Goal: Check status: Check status

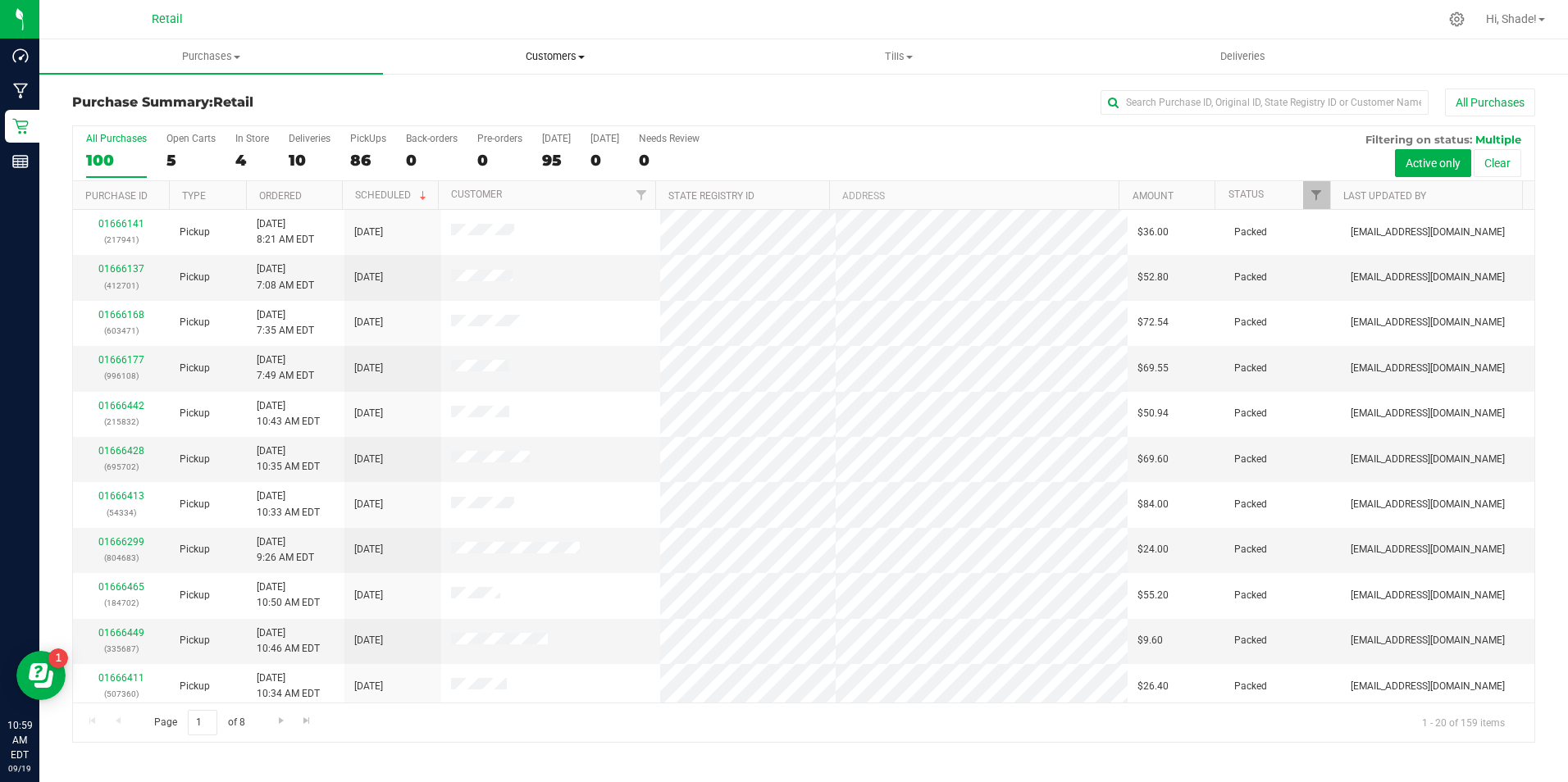
drag, startPoint x: 546, startPoint y: 53, endPoint x: 493, endPoint y: 80, distance: 59.5
click at [546, 53] on span "Customers" at bounding box center [554, 57] width 342 height 15
click at [435, 105] on span "All customers" at bounding box center [442, 98] width 118 height 14
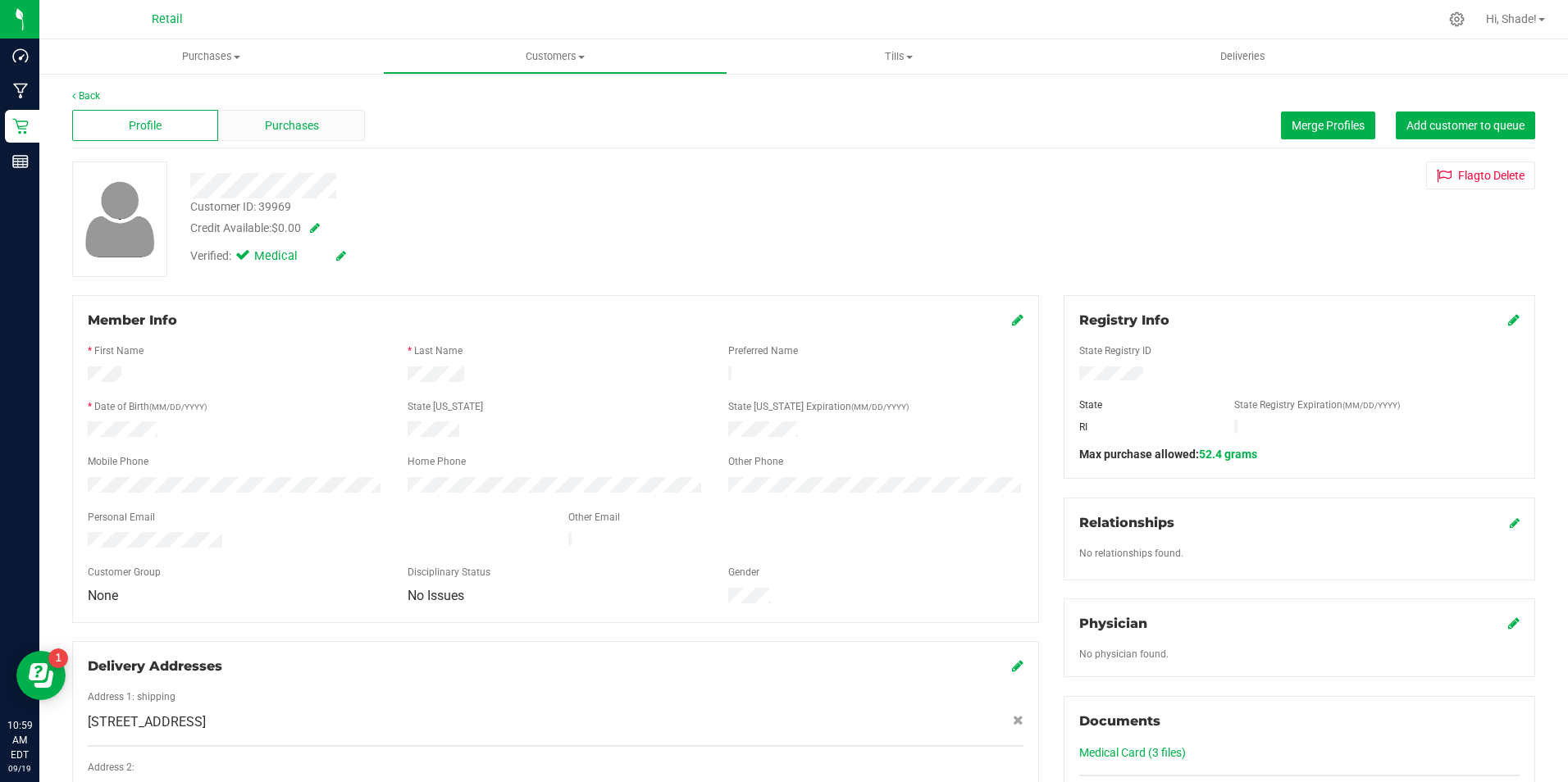
click at [272, 125] on span "Purchases" at bounding box center [292, 125] width 54 height 17
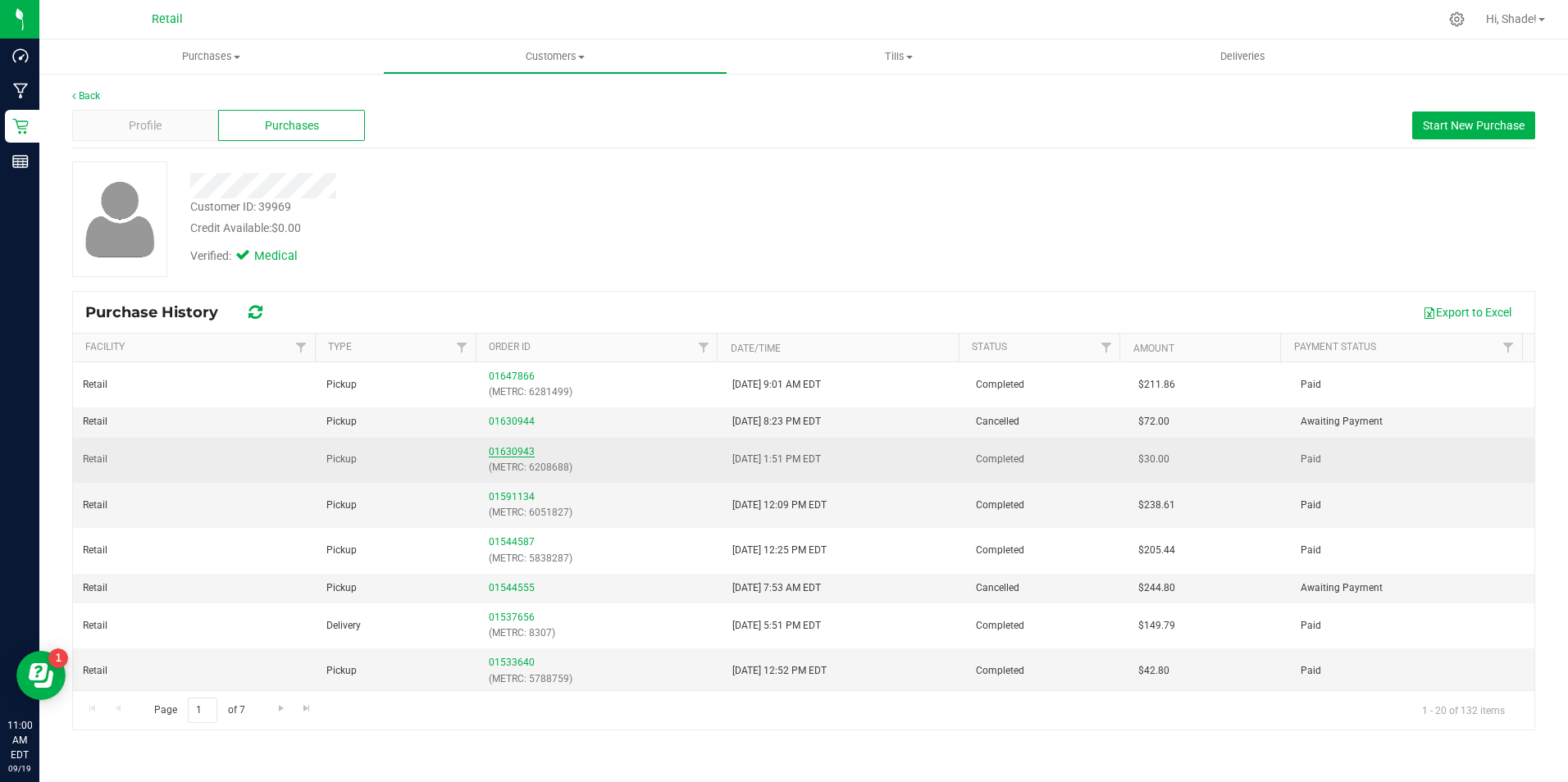
click at [513, 448] on link "01630943" at bounding box center [512, 452] width 46 height 11
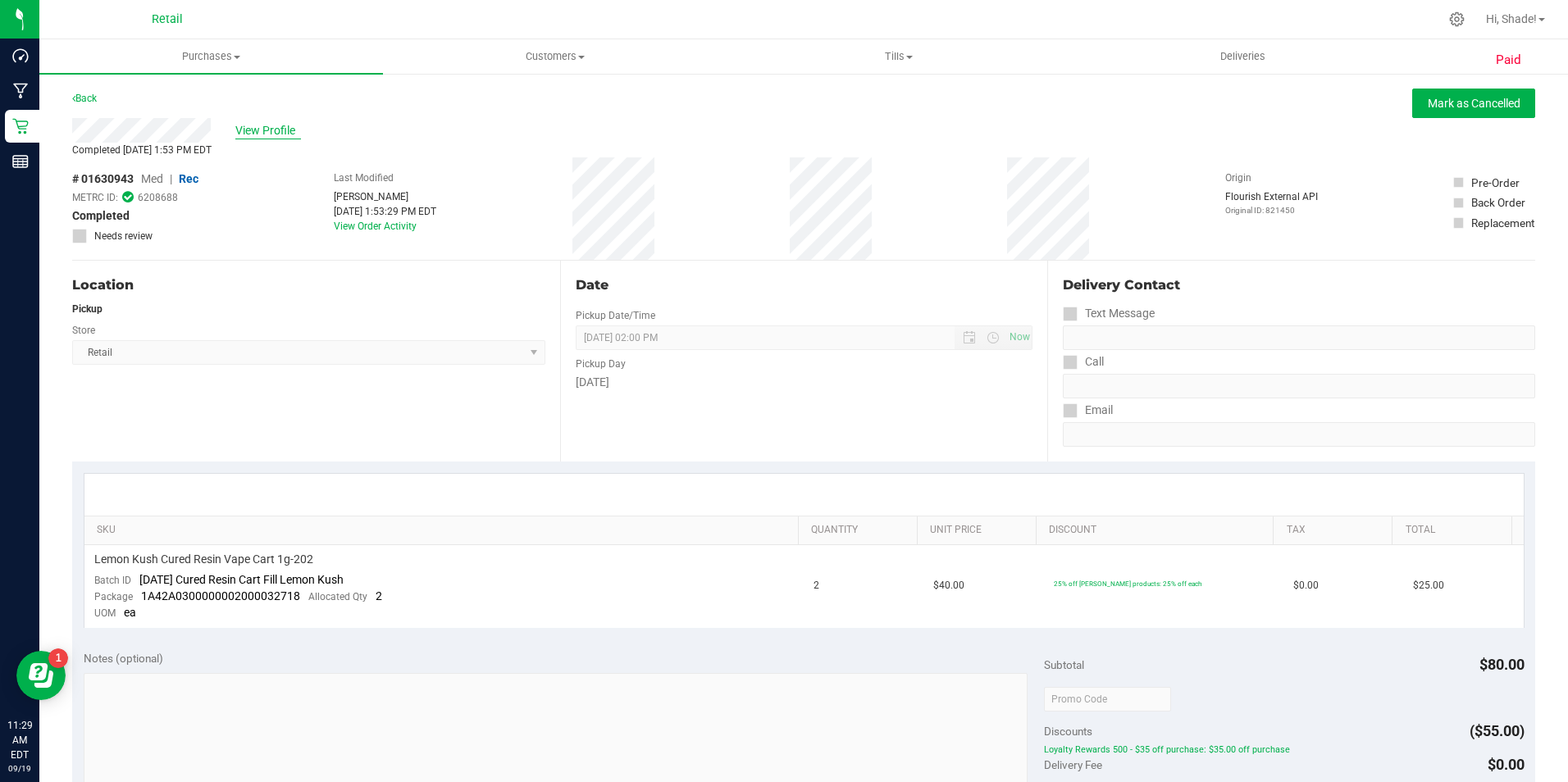
click at [269, 127] on span "View Profile" at bounding box center [268, 130] width 66 height 17
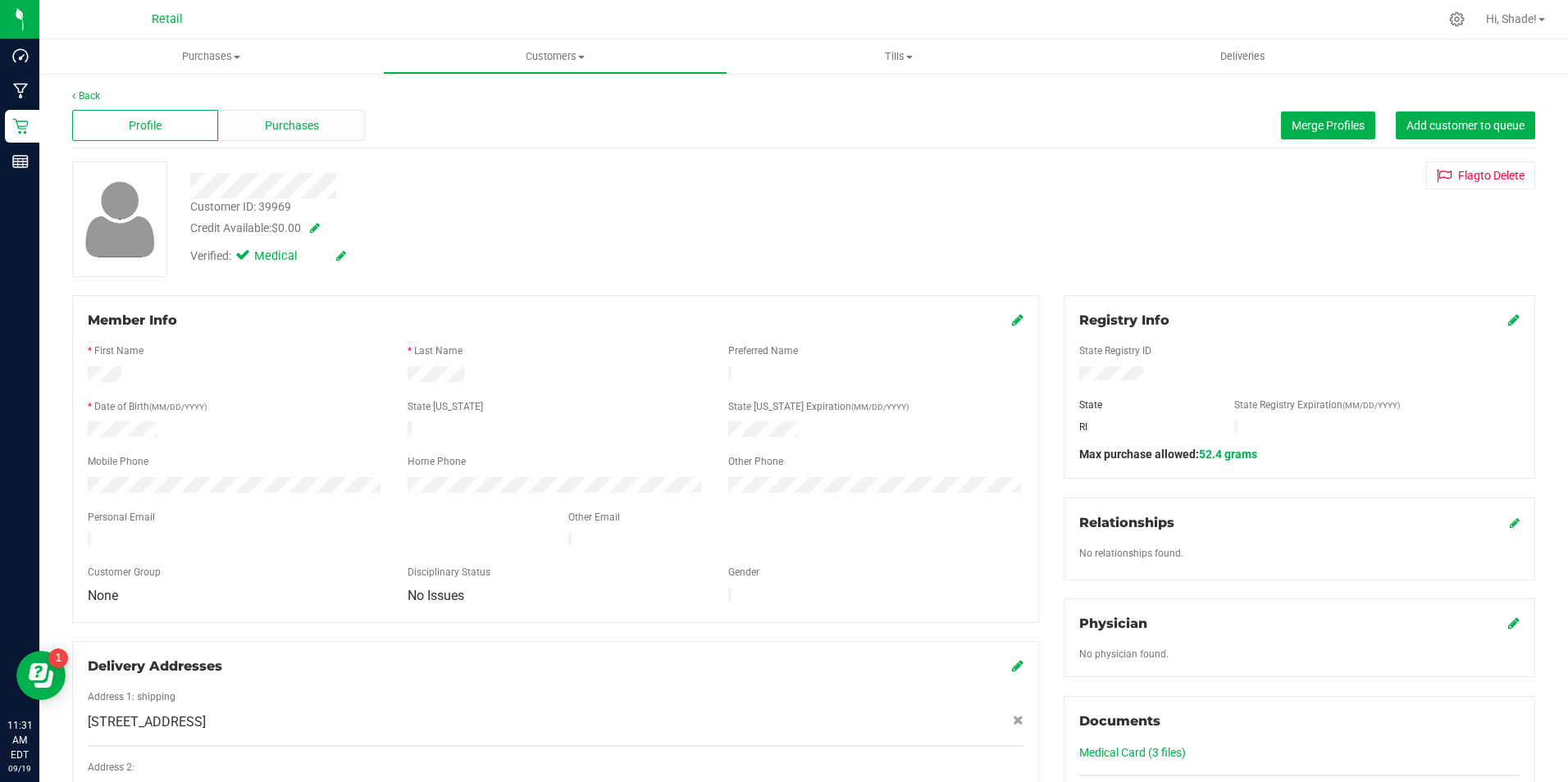
click at [258, 134] on div "Purchases" at bounding box center [291, 125] width 146 height 31
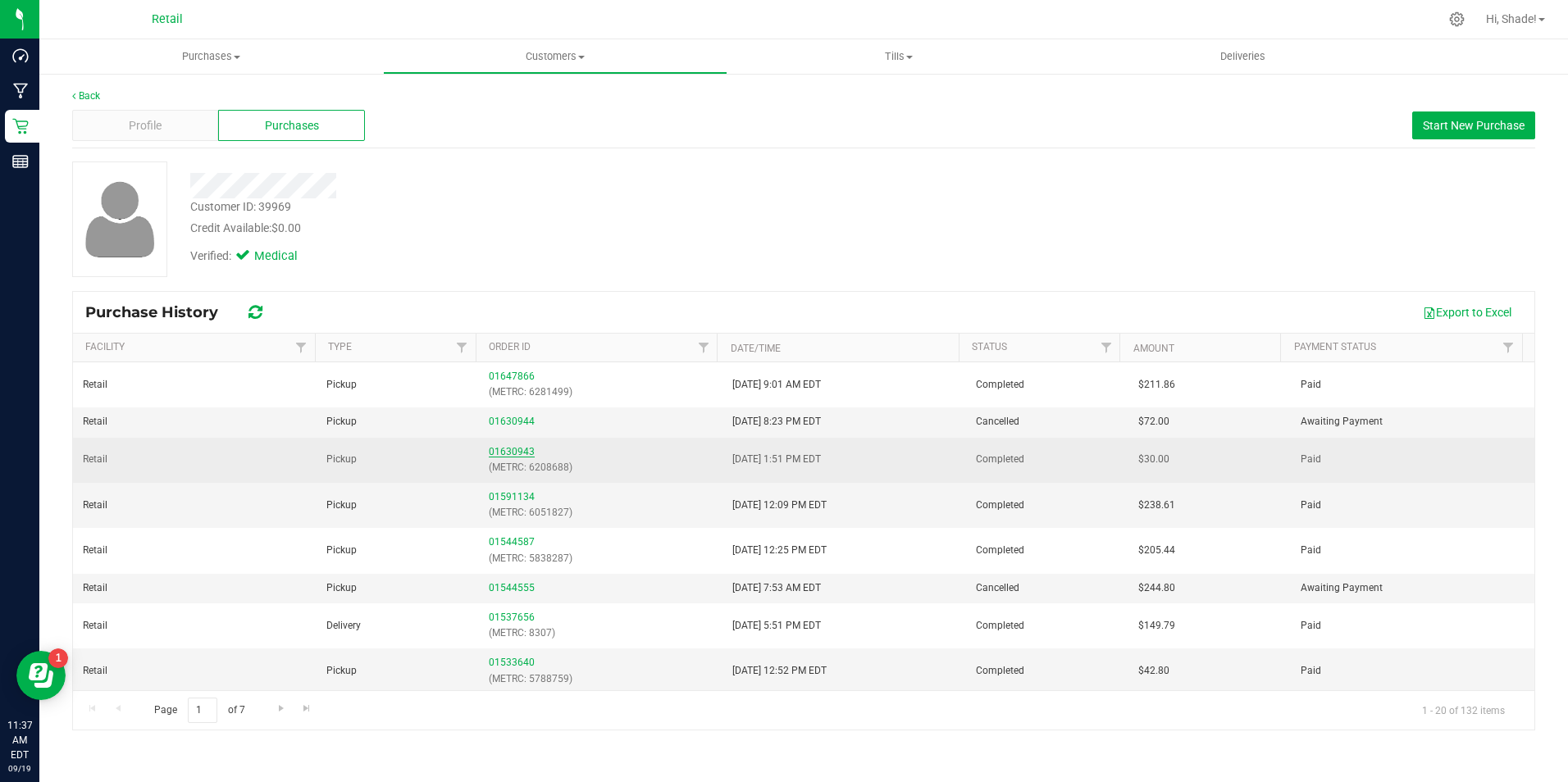
click at [527, 450] on link "01630943" at bounding box center [512, 452] width 46 height 11
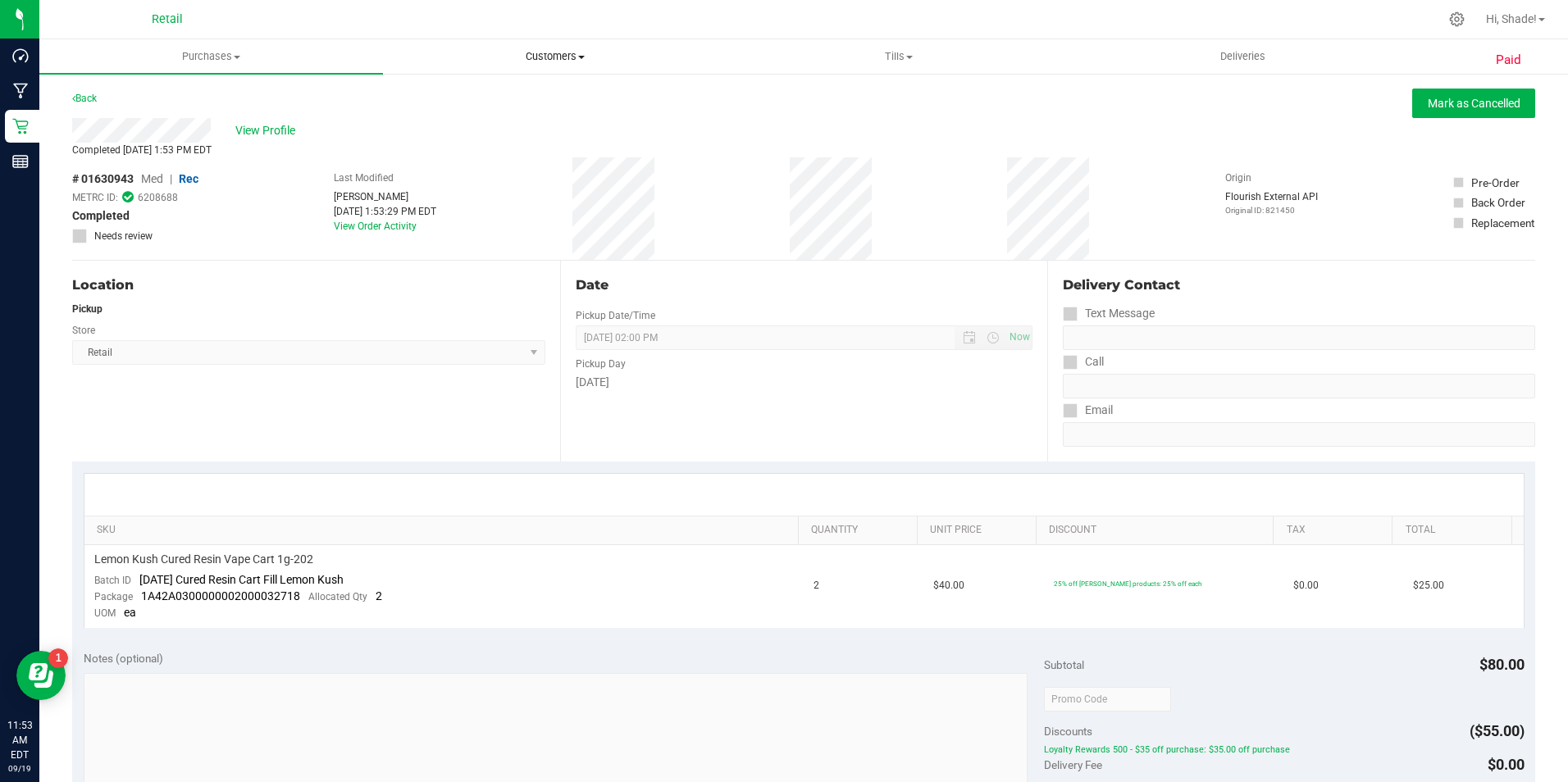
click at [563, 43] on uib-tab-heading "Customers All customers Add a new customer All physicians" at bounding box center [554, 57] width 342 height 33
click at [203, 51] on span "Purchases" at bounding box center [211, 57] width 342 height 15
click at [135, 97] on span "Summary of purchases" at bounding box center [123, 98] width 168 height 14
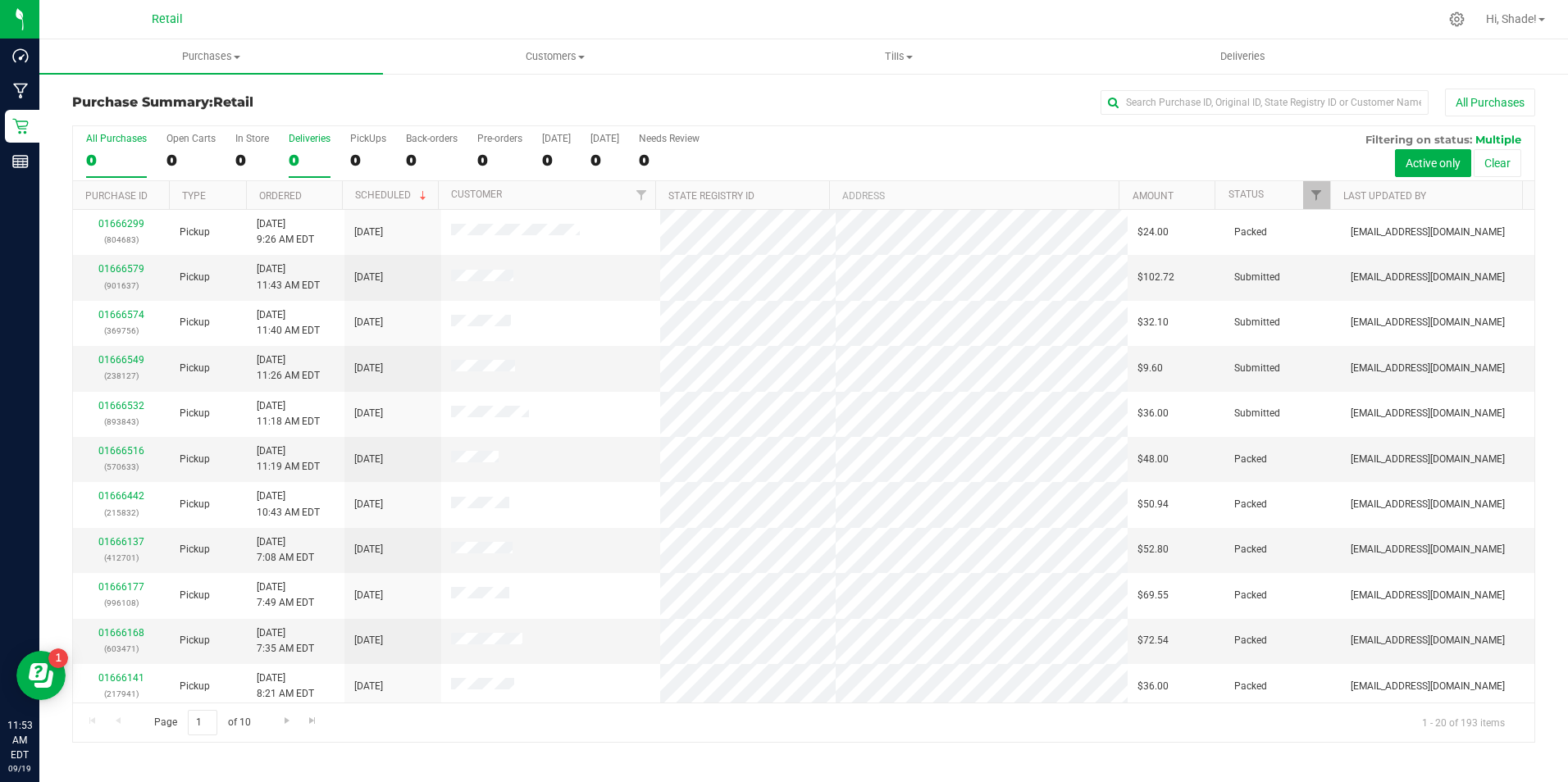
click at [312, 148] on label "Deliveries 0" at bounding box center [309, 155] width 42 height 45
click at [0, 0] on input "Deliveries 0" at bounding box center [0, 0] width 0 height 0
click at [278, 721] on span "Go to the next page" at bounding box center [281, 721] width 13 height 13
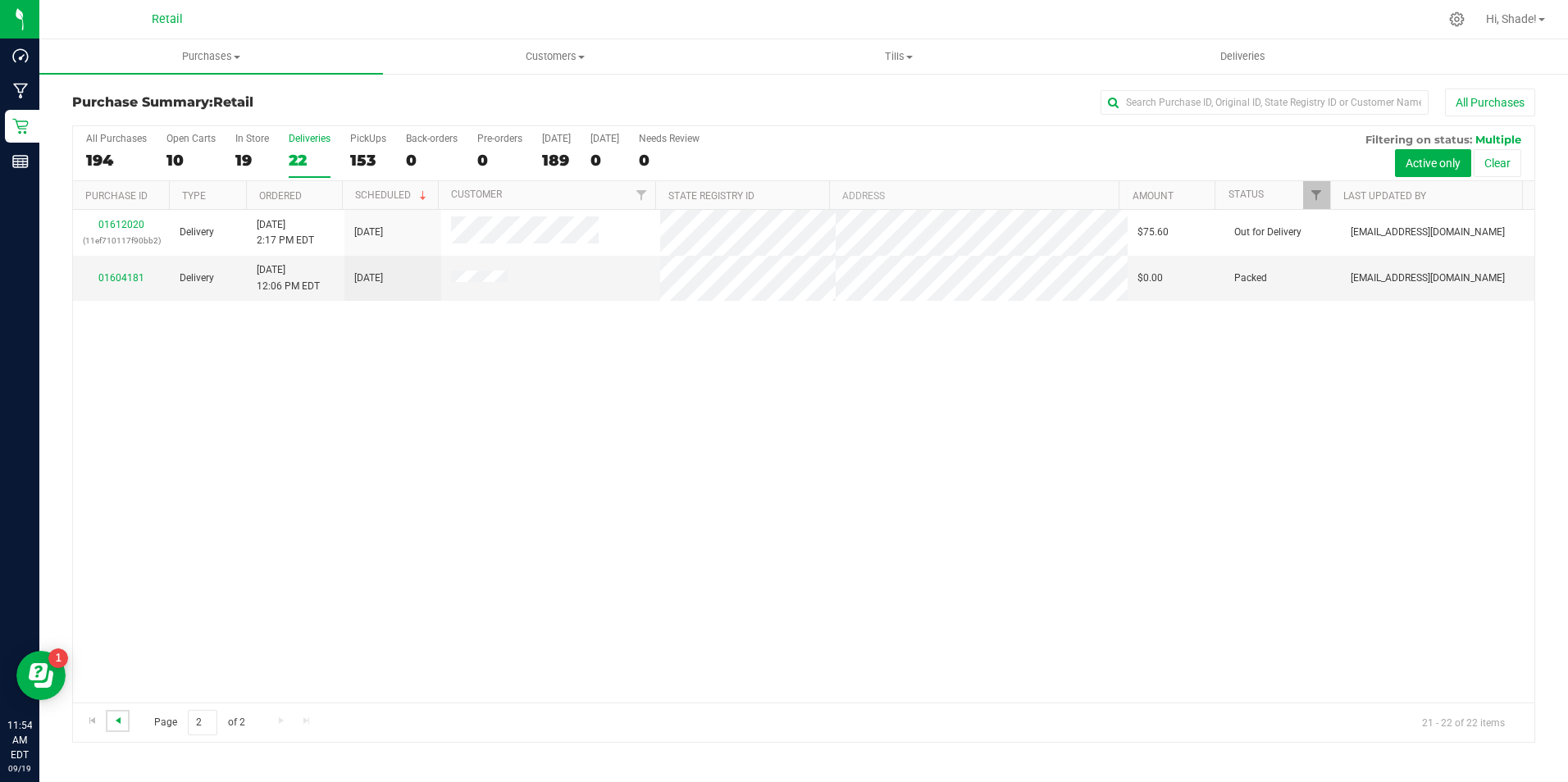
click at [115, 723] on span "Go to the previous page" at bounding box center [118, 721] width 13 height 13
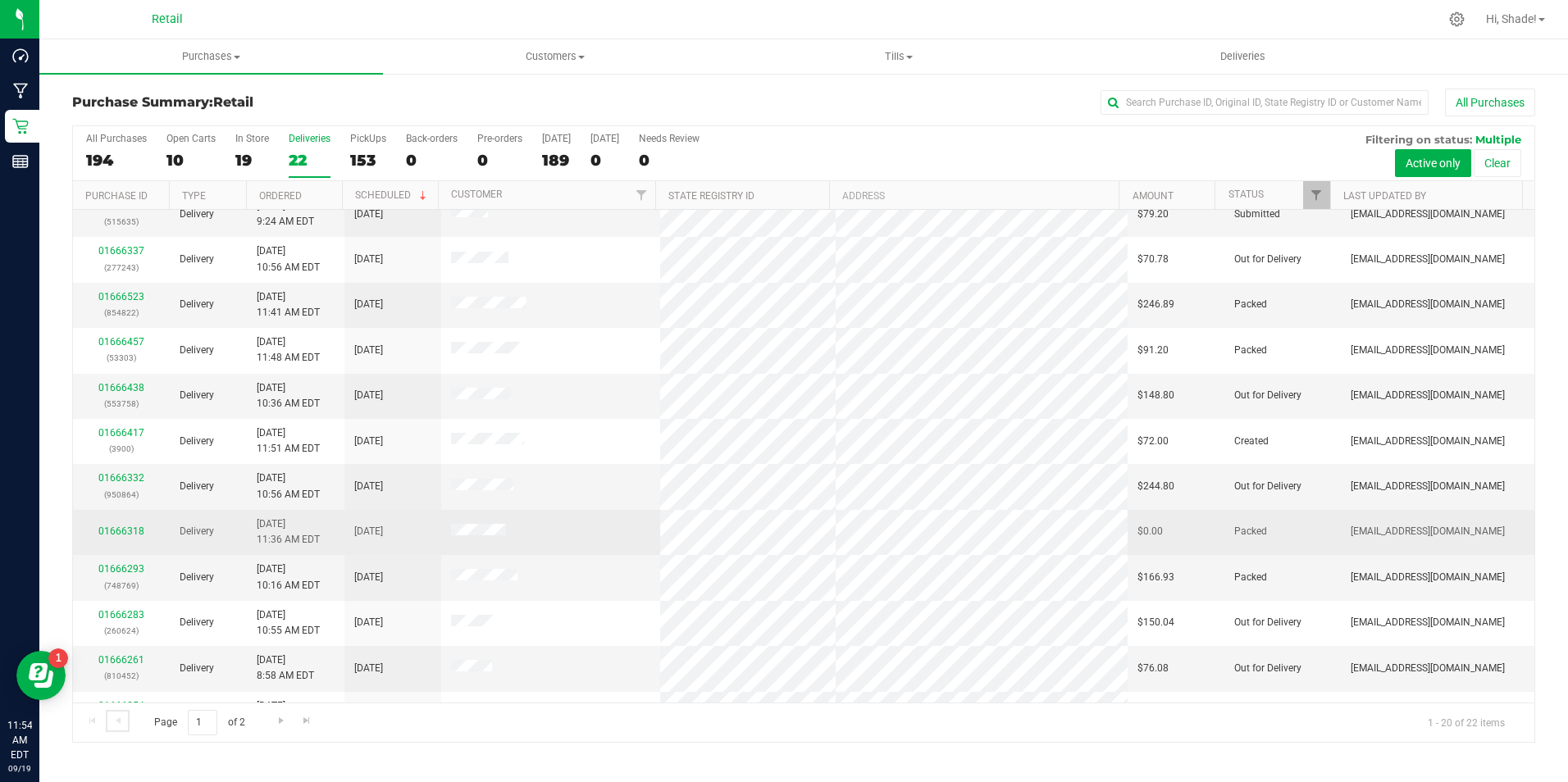
scroll to position [246, 0]
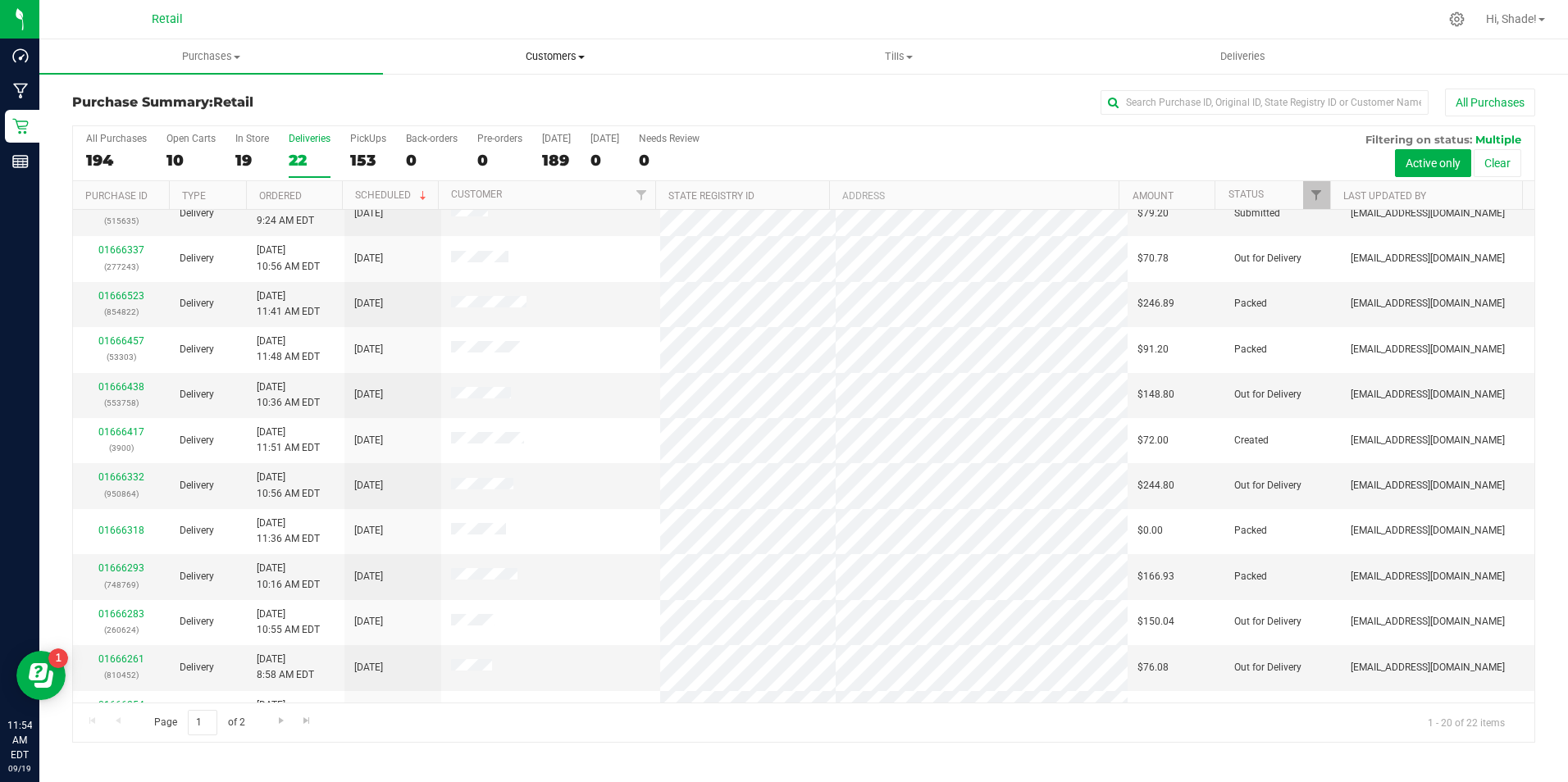
click at [564, 66] on uib-tab-heading "Customers All customers Add a new customer All physicians" at bounding box center [554, 57] width 342 height 33
click at [481, 105] on span "All customers" at bounding box center [442, 98] width 118 height 14
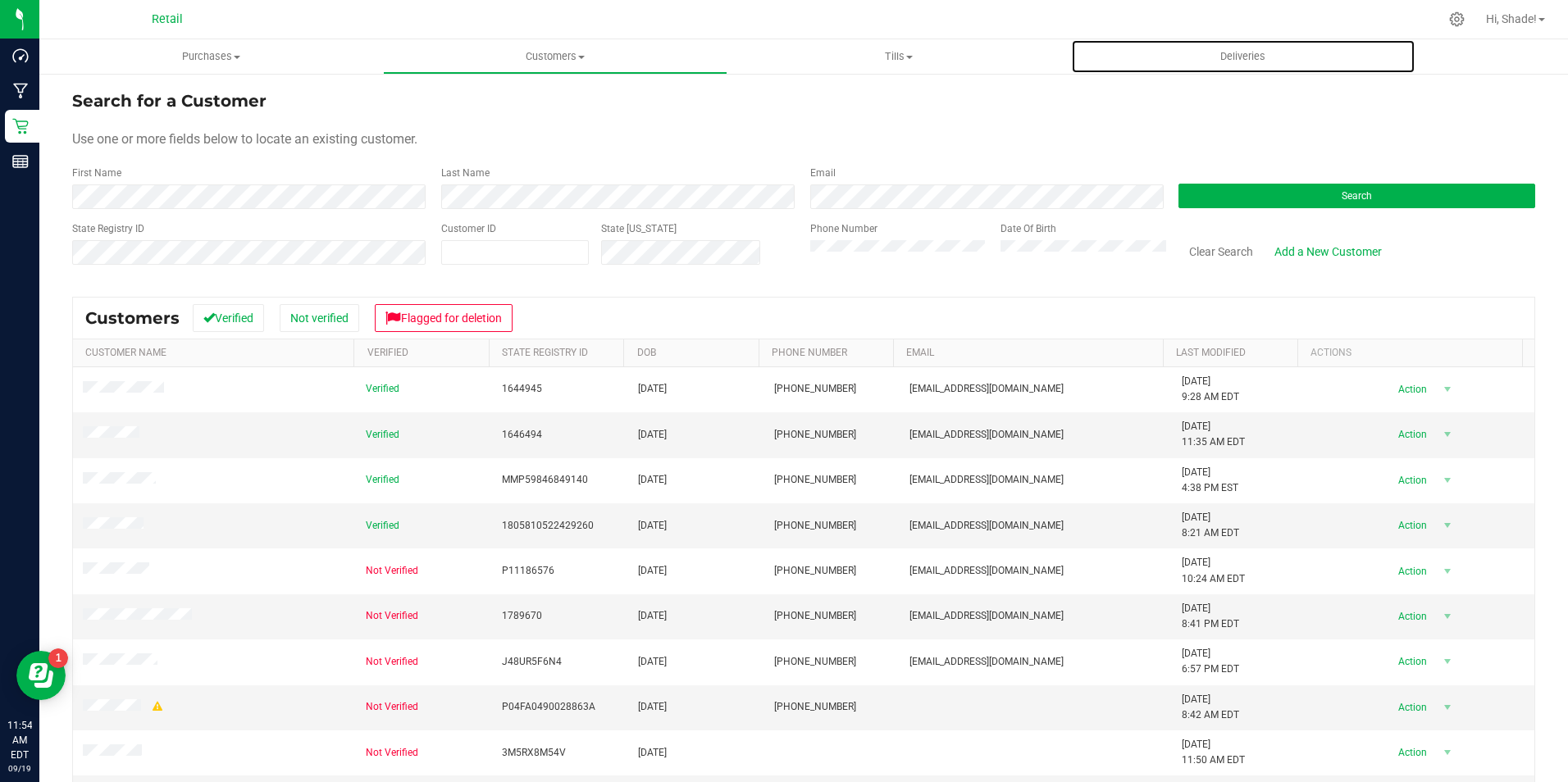
click at [1242, 54] on span "Deliveries" at bounding box center [1242, 57] width 89 height 15
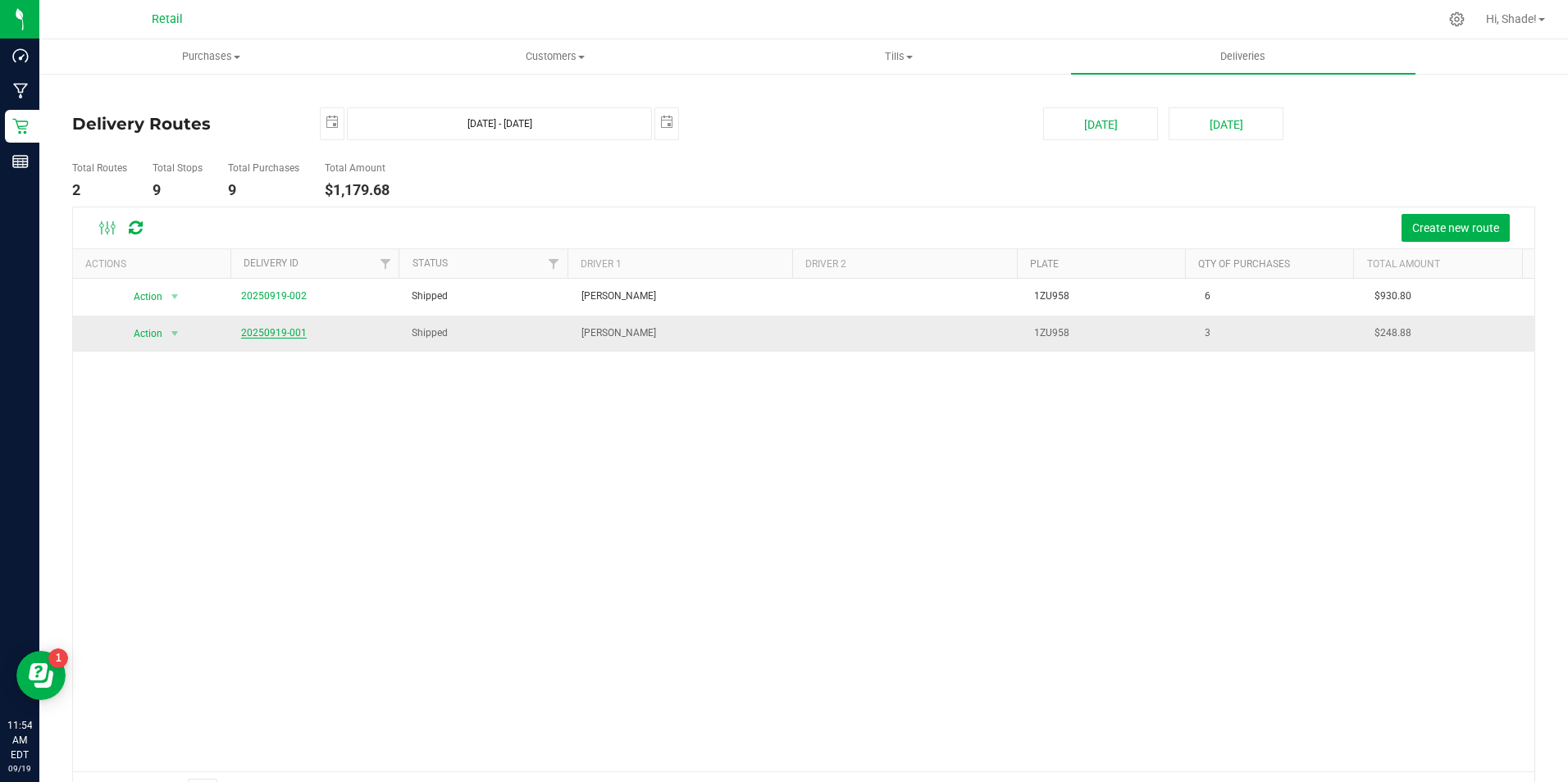
click at [282, 331] on link "20250919-001" at bounding box center [274, 333] width 66 height 11
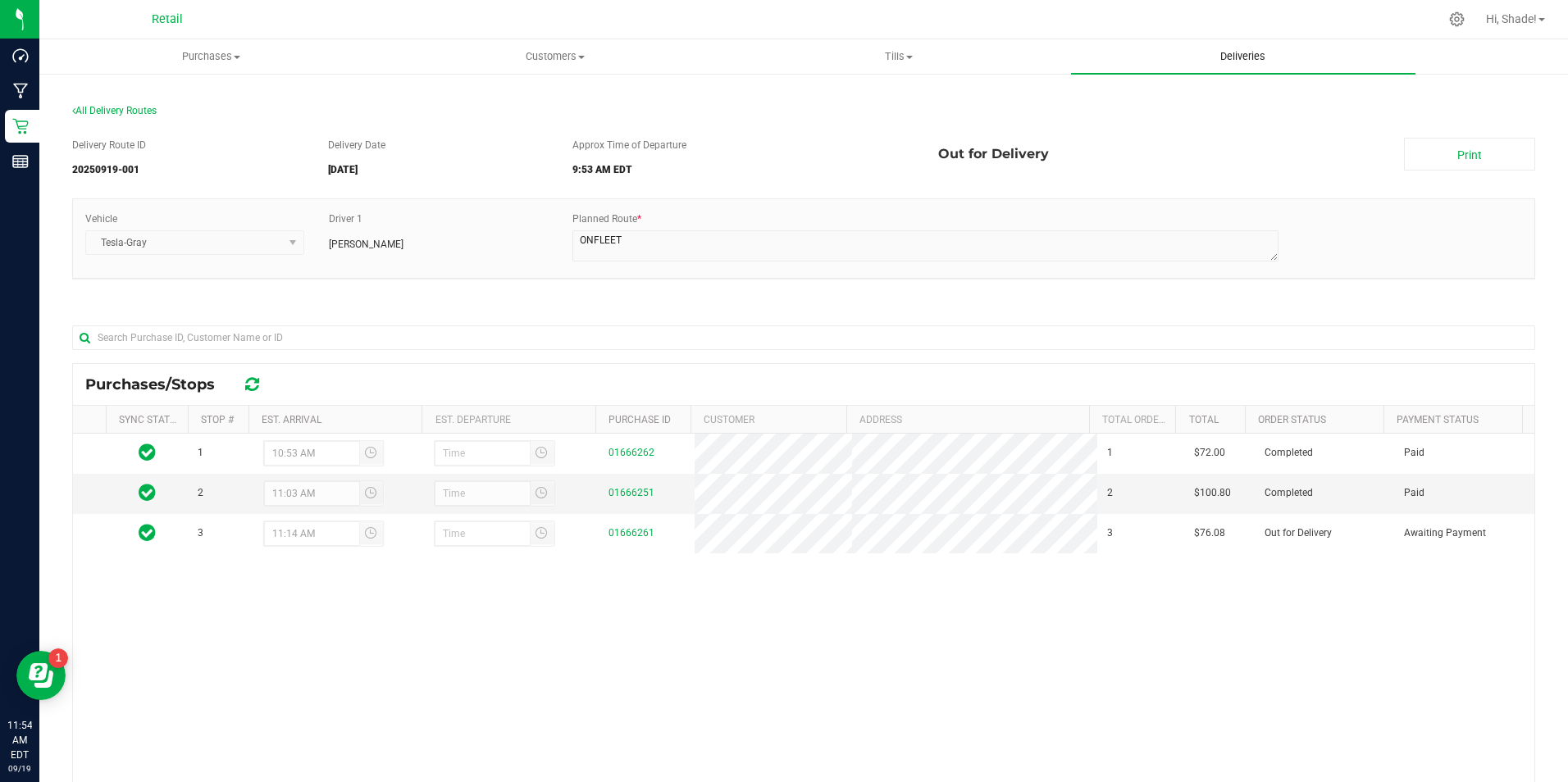
click at [1253, 47] on uib-tab-heading "Deliveries" at bounding box center [1242, 57] width 344 height 34
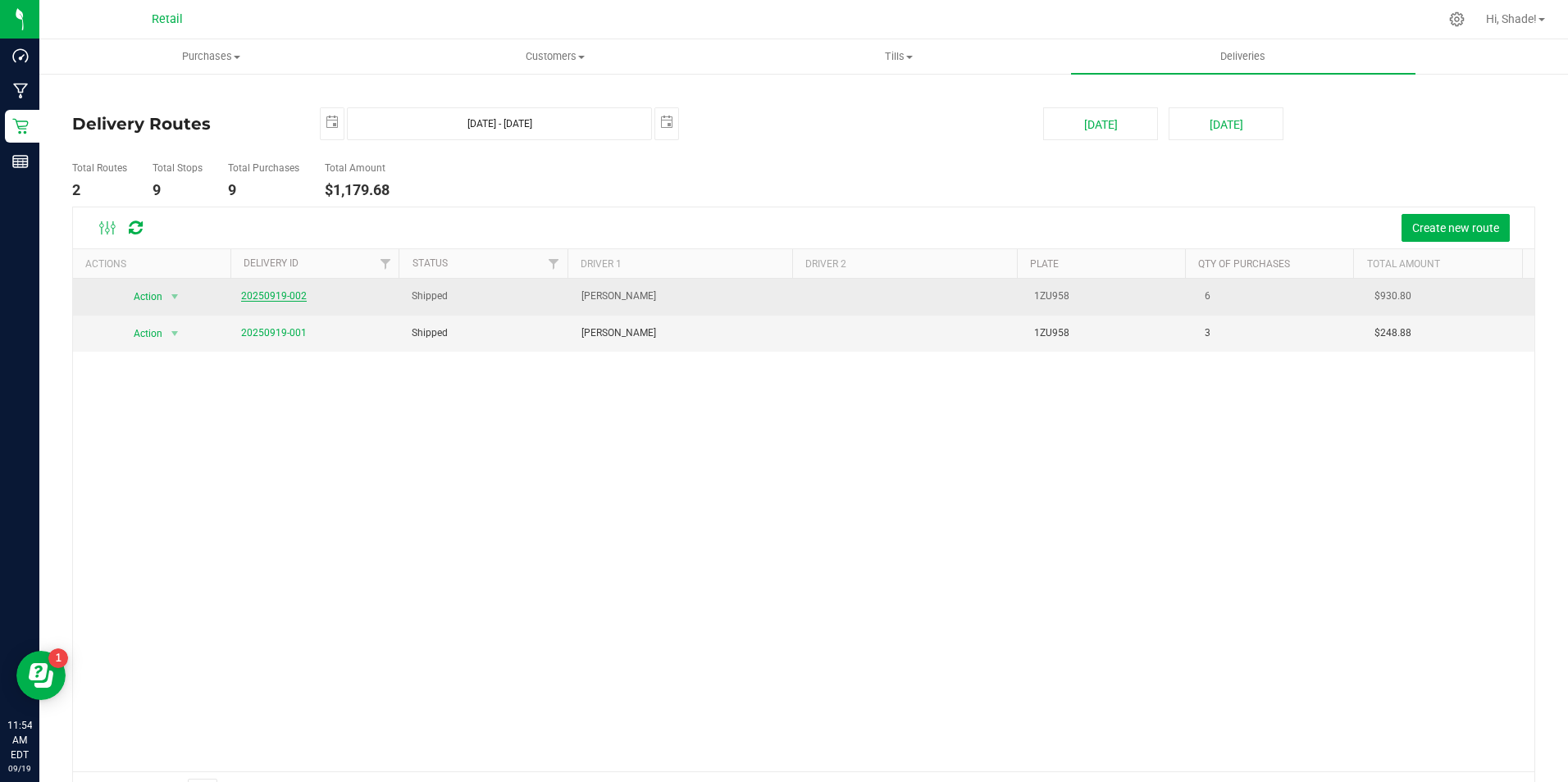
click at [256, 290] on link "20250919-002" at bounding box center [274, 296] width 66 height 11
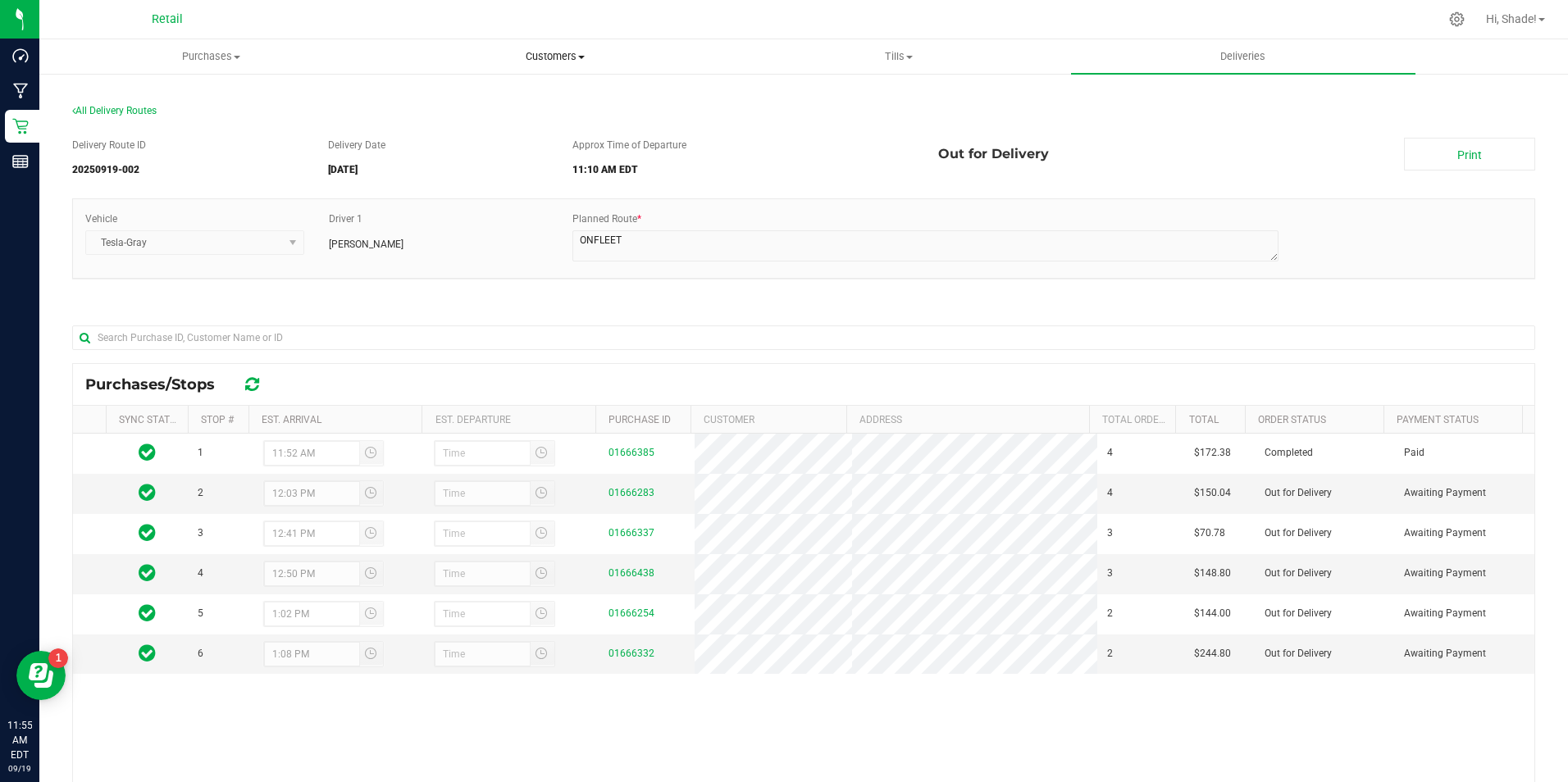
click at [539, 47] on uib-tab-heading "Customers All customers Add a new customer All physicians" at bounding box center [554, 57] width 342 height 33
click at [477, 105] on span "All customers" at bounding box center [442, 98] width 118 height 14
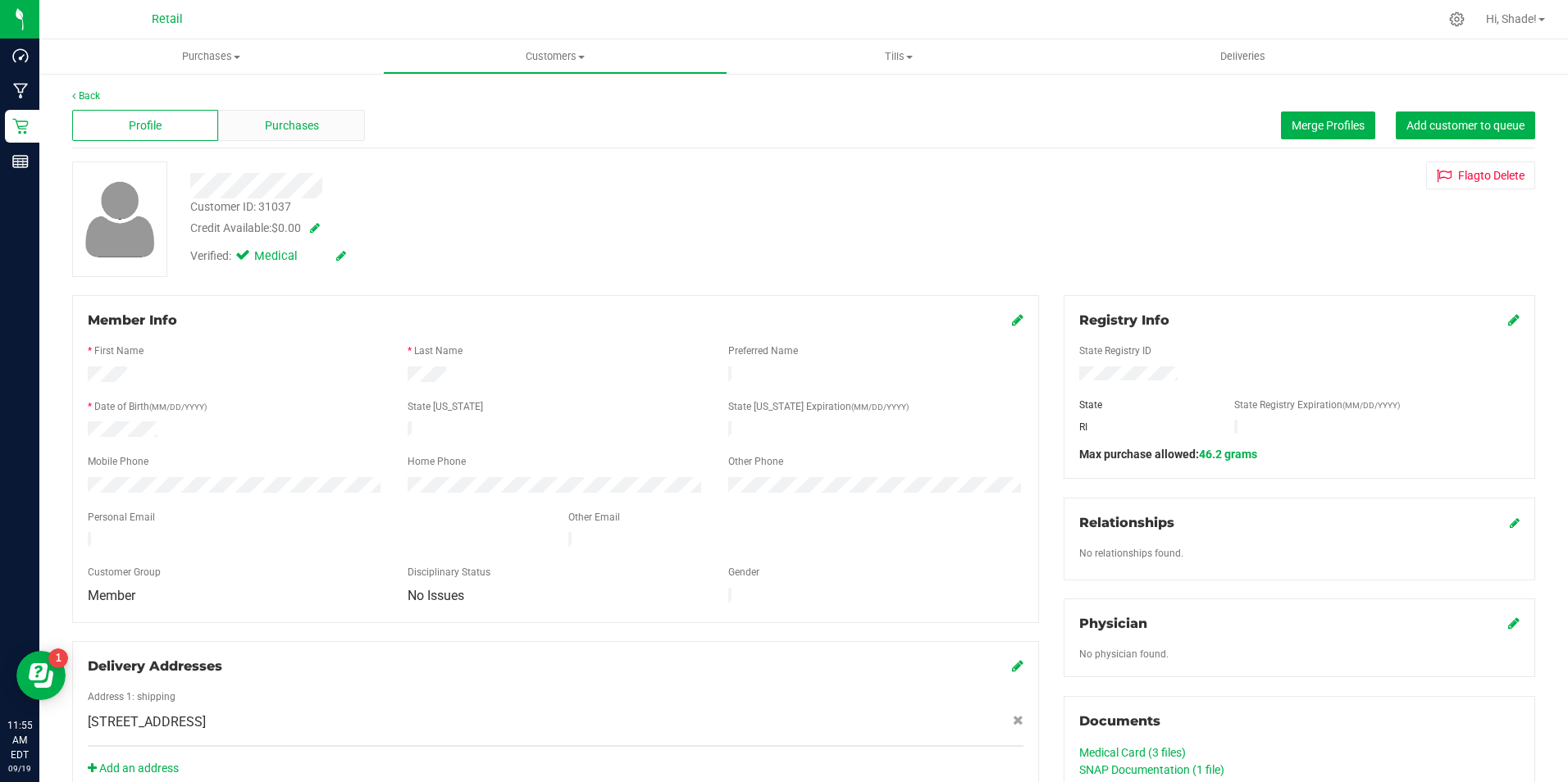
click at [311, 118] on span "Purchases" at bounding box center [292, 125] width 54 height 17
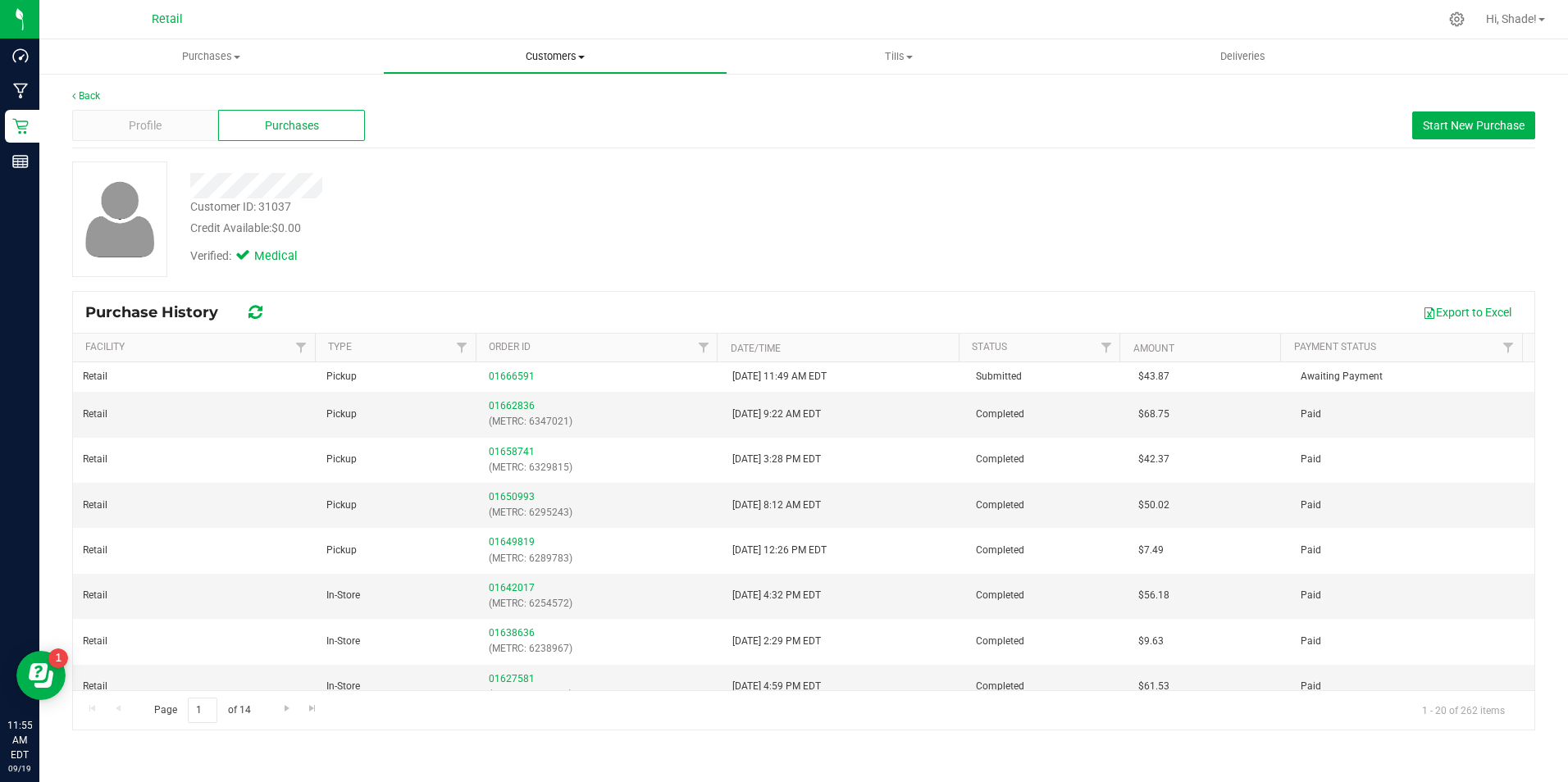
click at [564, 61] on span "Customers" at bounding box center [554, 57] width 342 height 15
click at [493, 106] on span "All customers" at bounding box center [442, 98] width 118 height 14
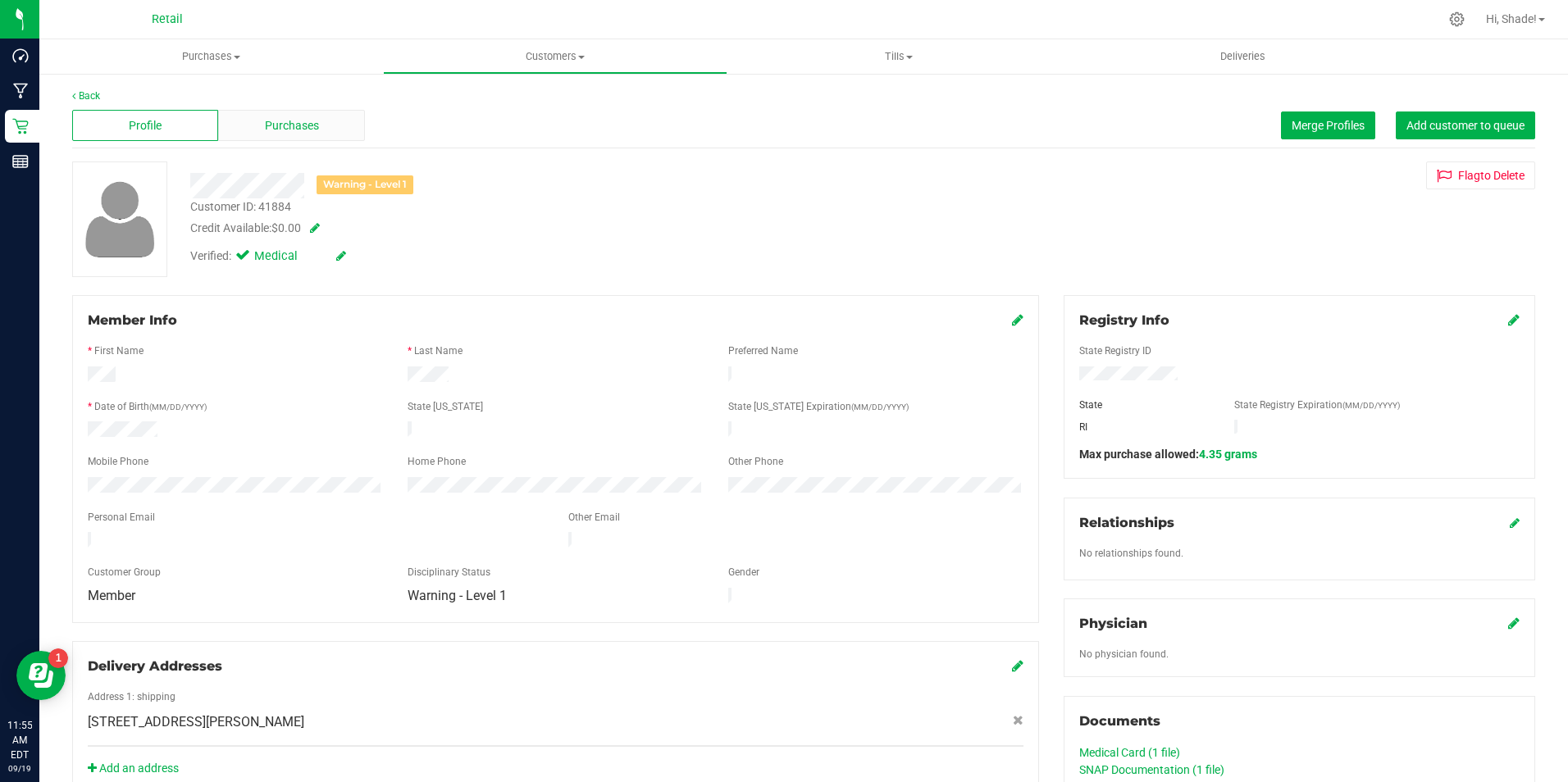
click at [253, 123] on div "Purchases" at bounding box center [291, 125] width 146 height 31
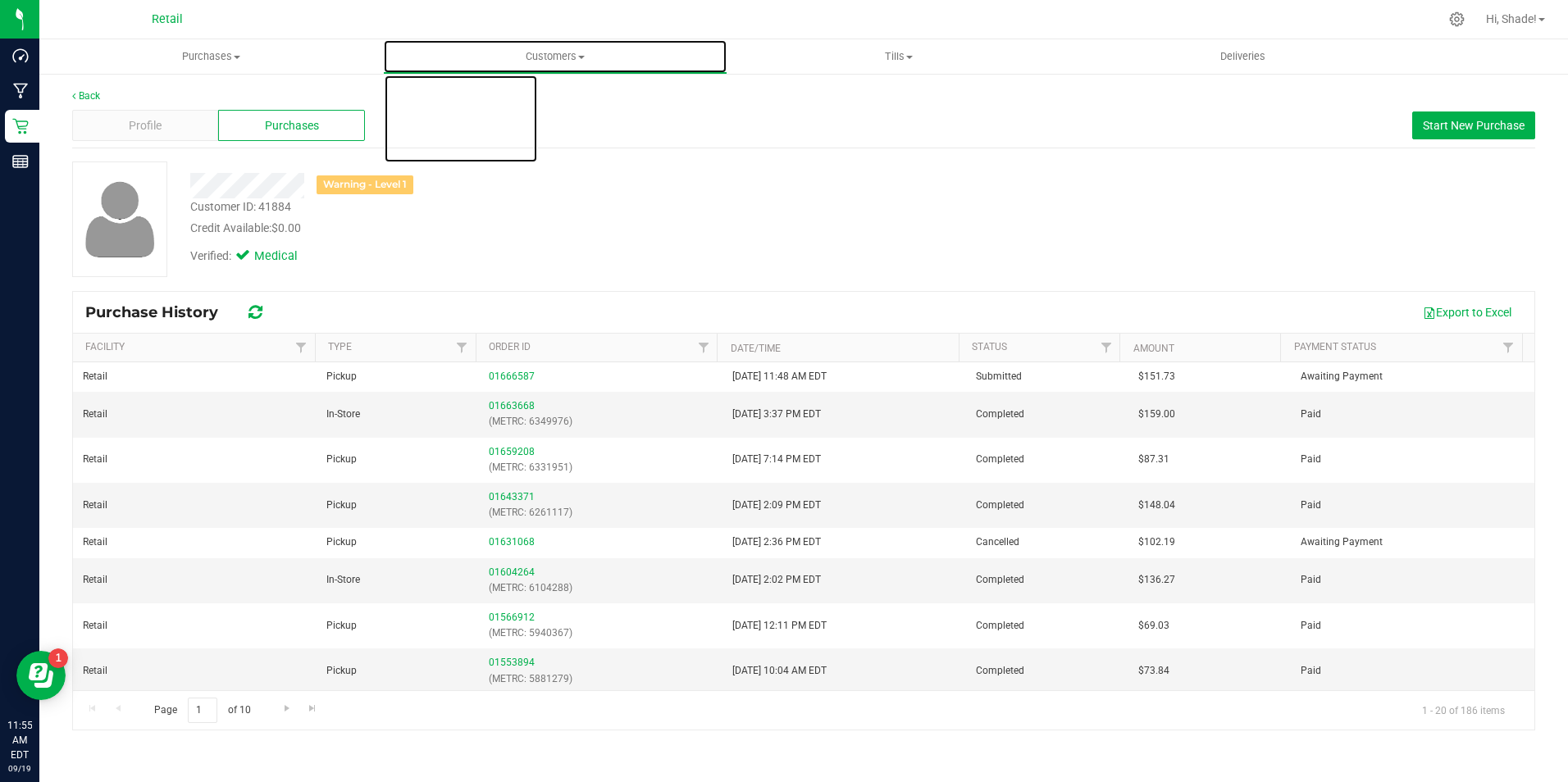
drag, startPoint x: 588, startPoint y: 56, endPoint x: 414, endPoint y: 94, distance: 178.1
click at [588, 57] on span "Customers" at bounding box center [554, 57] width 342 height 15
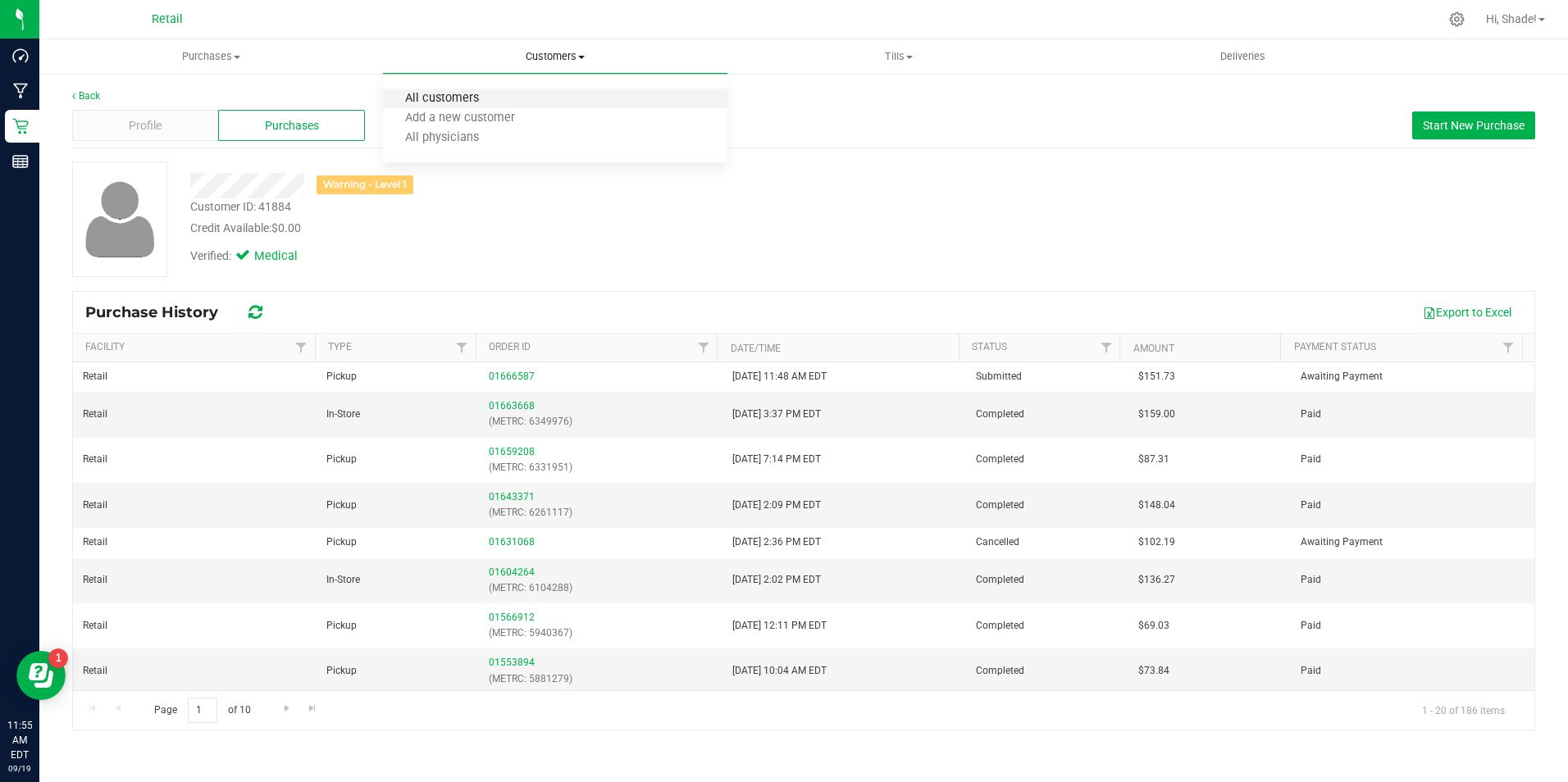
click at [450, 100] on span "All customers" at bounding box center [442, 98] width 118 height 14
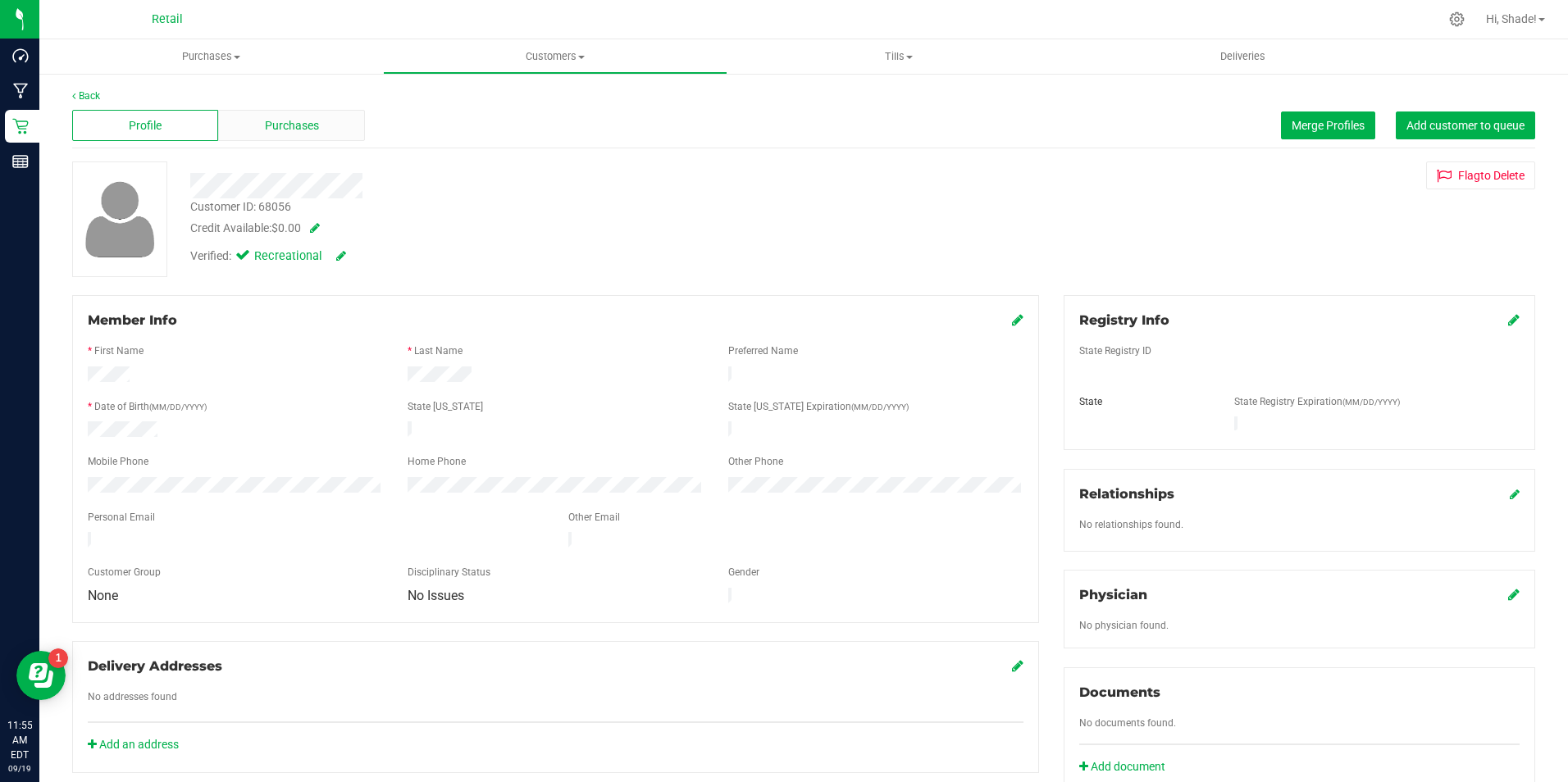
click at [254, 123] on div "Purchases" at bounding box center [291, 125] width 146 height 31
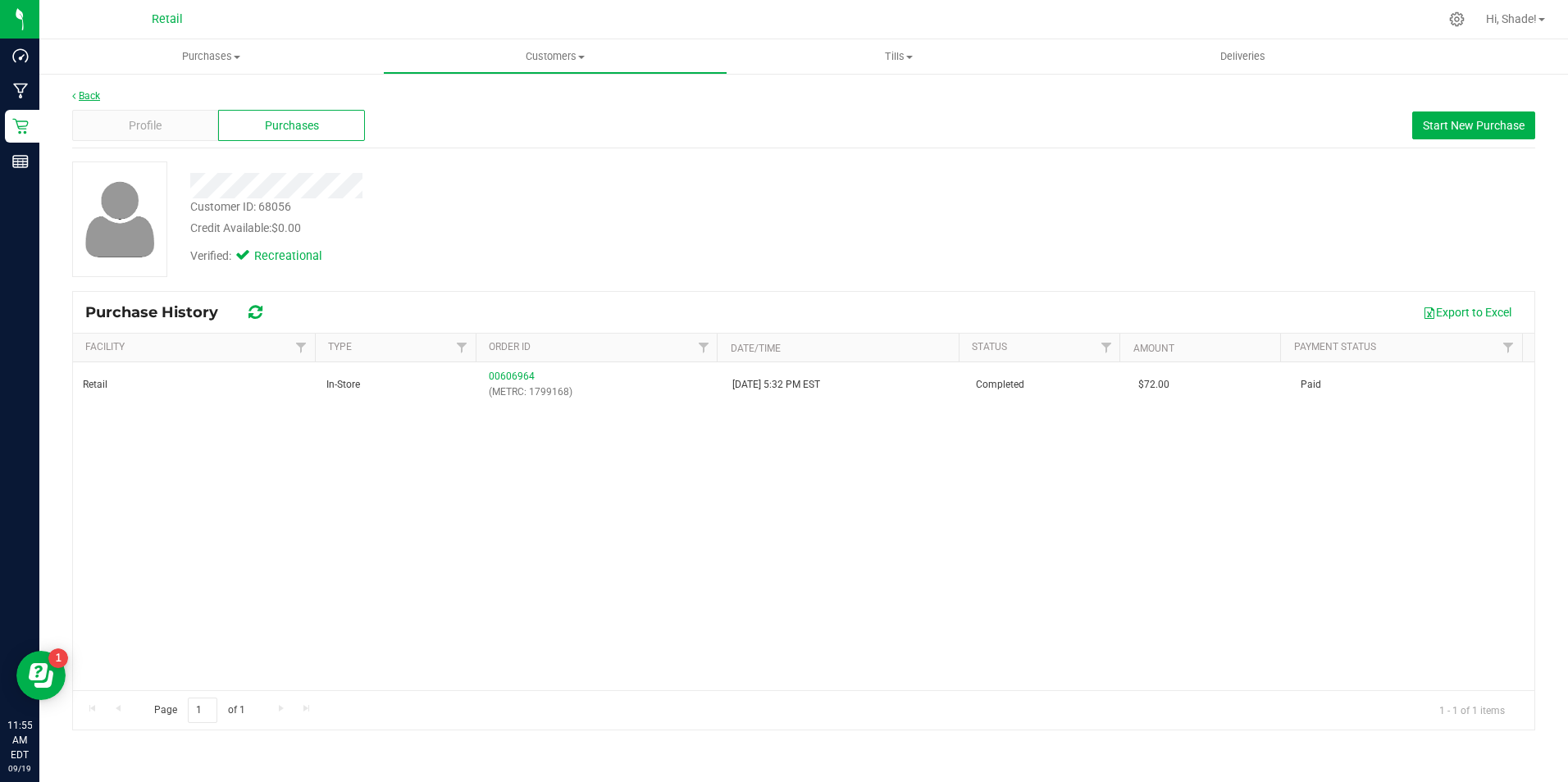
click at [85, 97] on link "Back" at bounding box center [86, 96] width 28 height 11
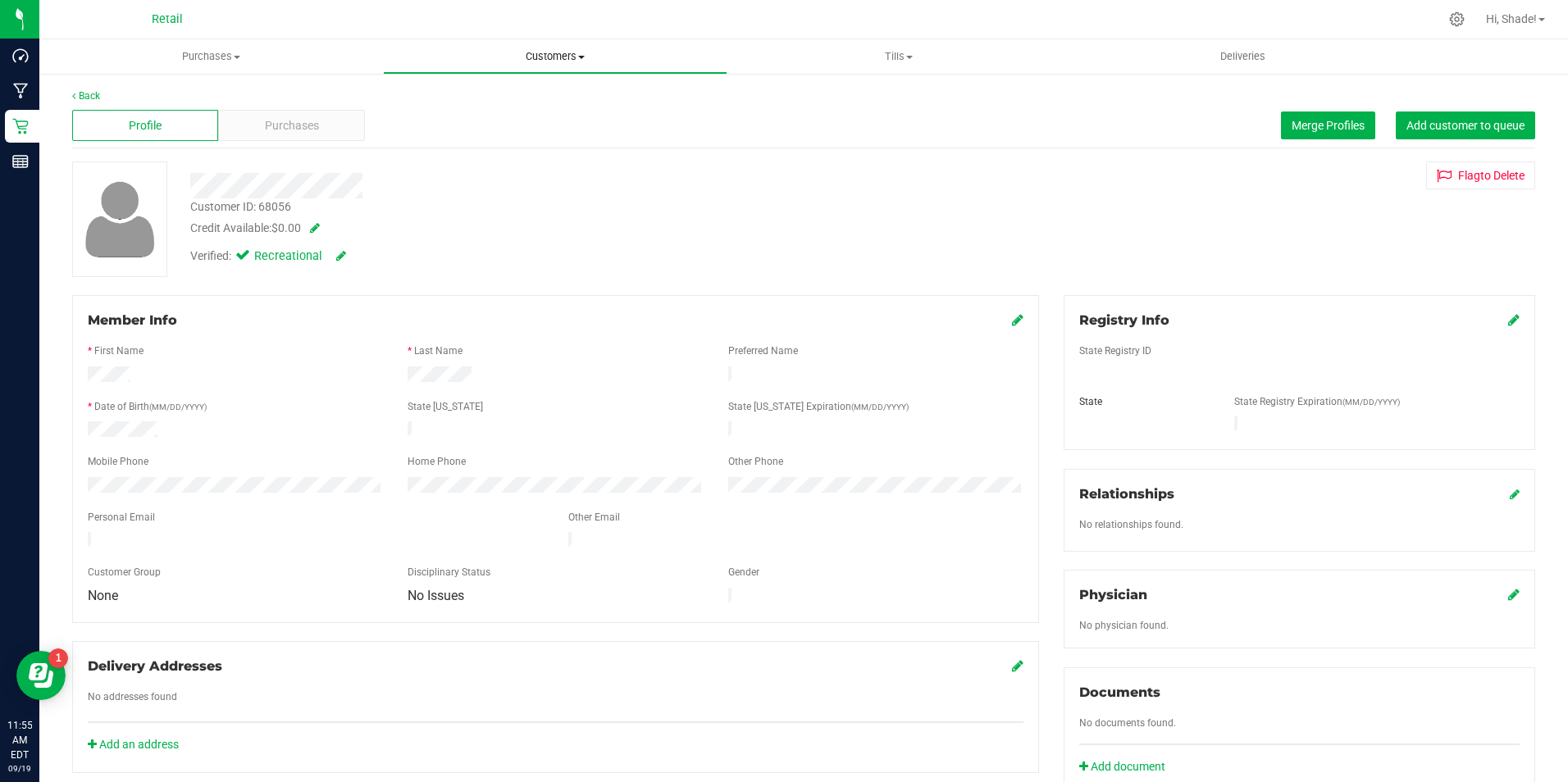
click at [574, 57] on span "Customers" at bounding box center [554, 57] width 342 height 15
click at [430, 93] on span "All customers" at bounding box center [442, 98] width 118 height 14
click at [274, 124] on span "Purchases" at bounding box center [292, 125] width 54 height 17
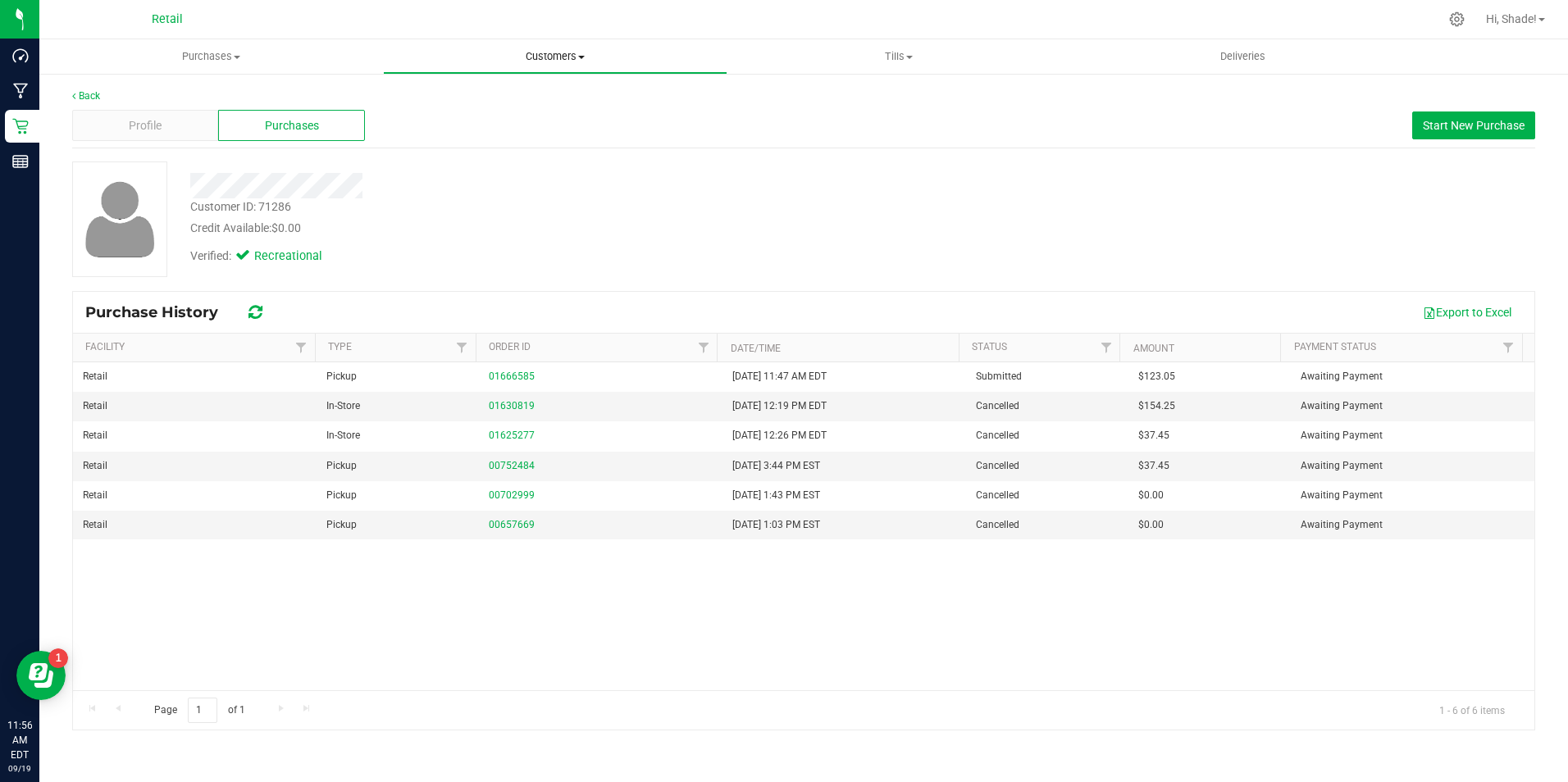
click at [549, 50] on span "Customers" at bounding box center [554, 57] width 342 height 15
click at [418, 103] on span "All customers" at bounding box center [442, 98] width 118 height 14
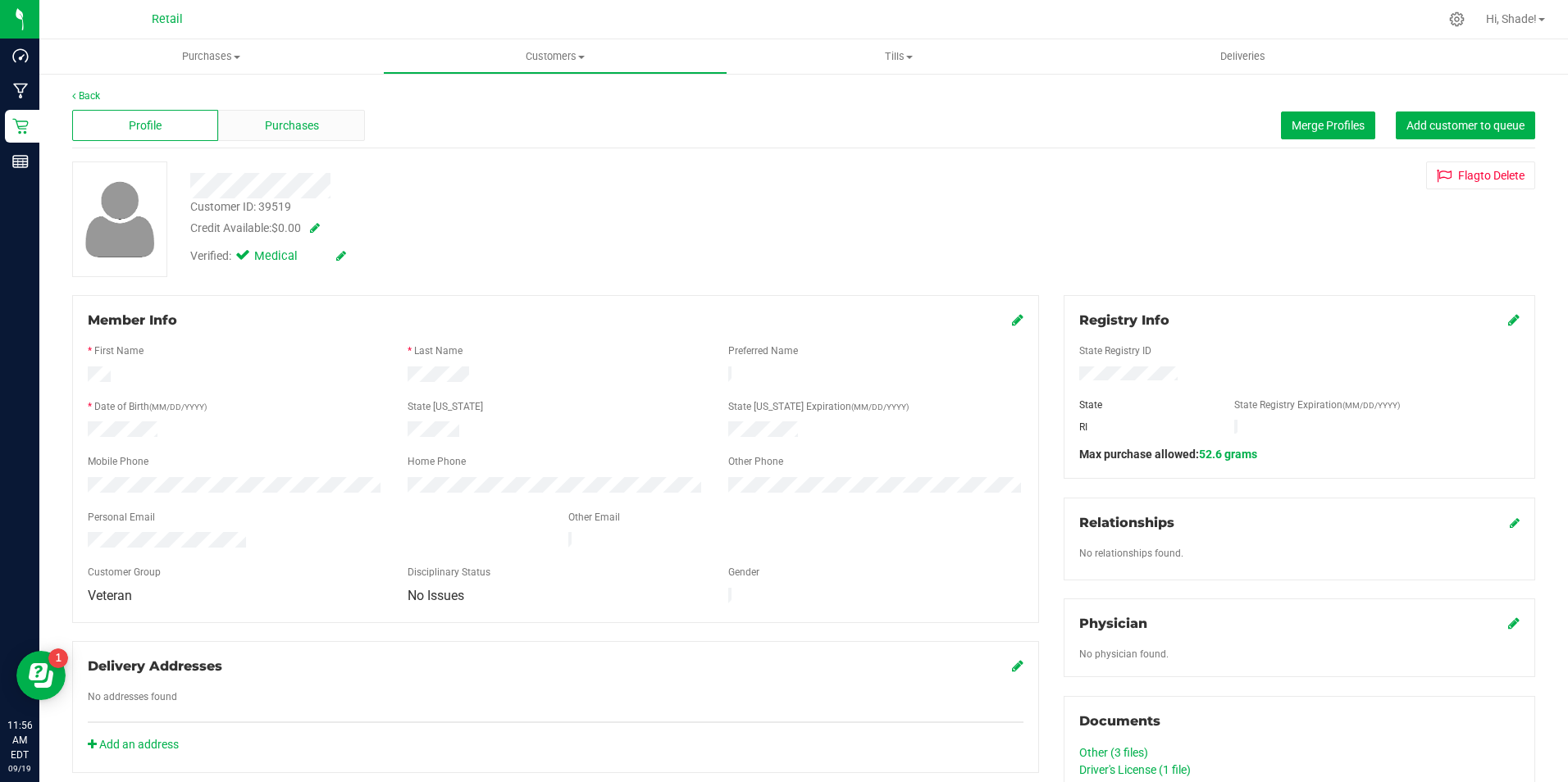
click at [287, 130] on span "Purchases" at bounding box center [292, 125] width 54 height 17
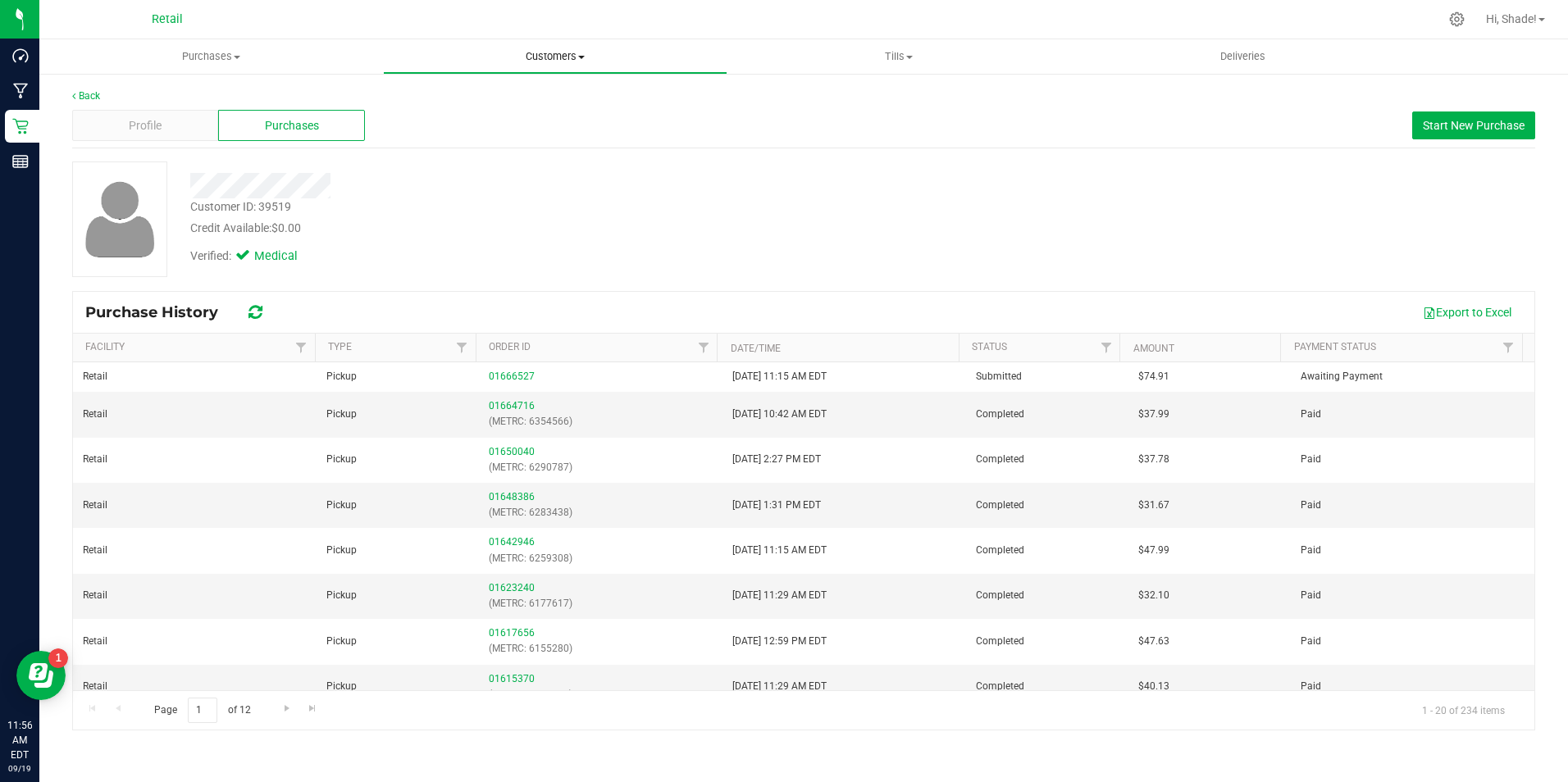
click at [580, 54] on span "Customers" at bounding box center [554, 57] width 342 height 15
click at [464, 90] on li "All customers" at bounding box center [554, 99] width 344 height 20
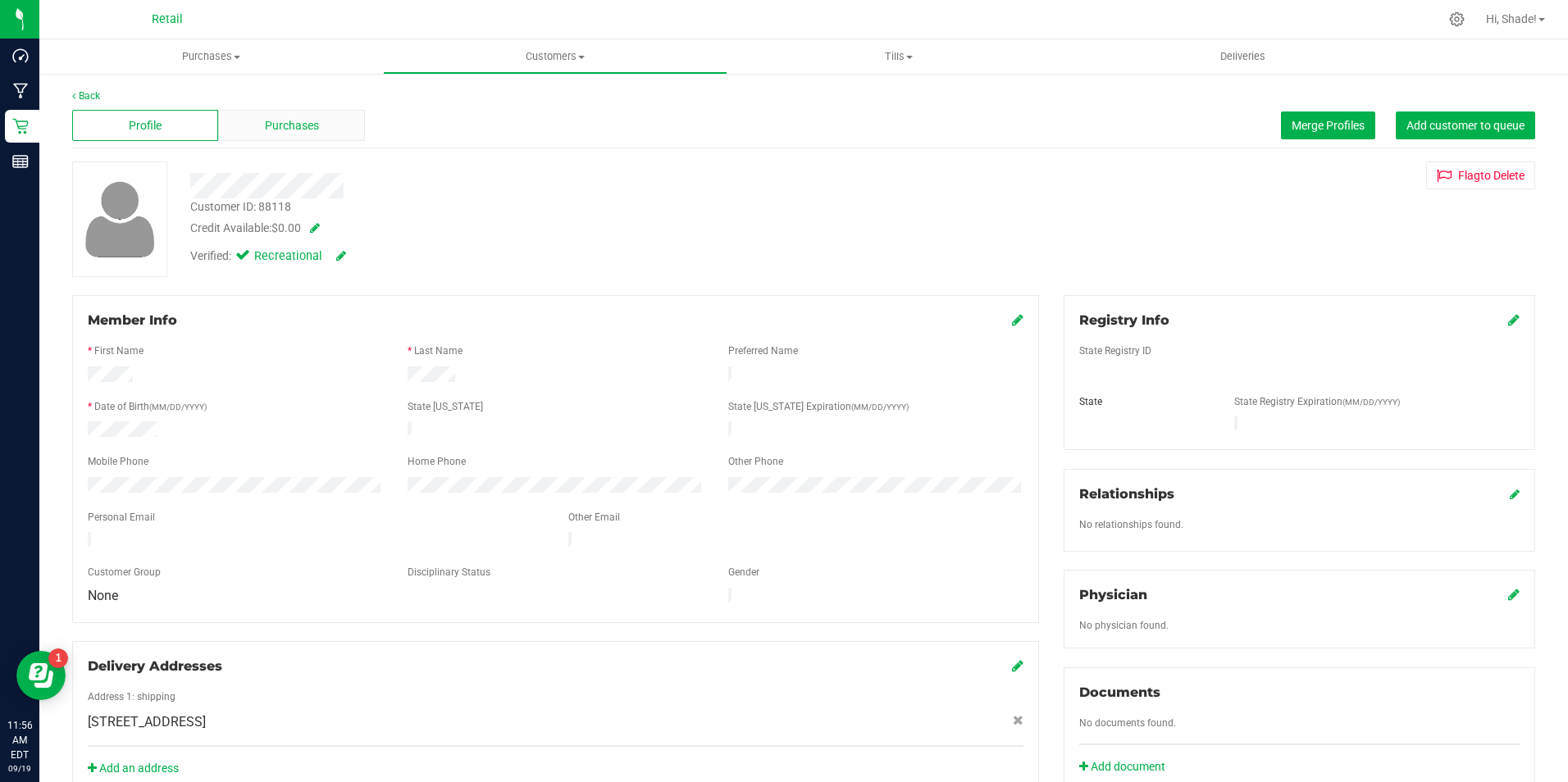
click at [293, 117] on span "Purchases" at bounding box center [292, 125] width 54 height 17
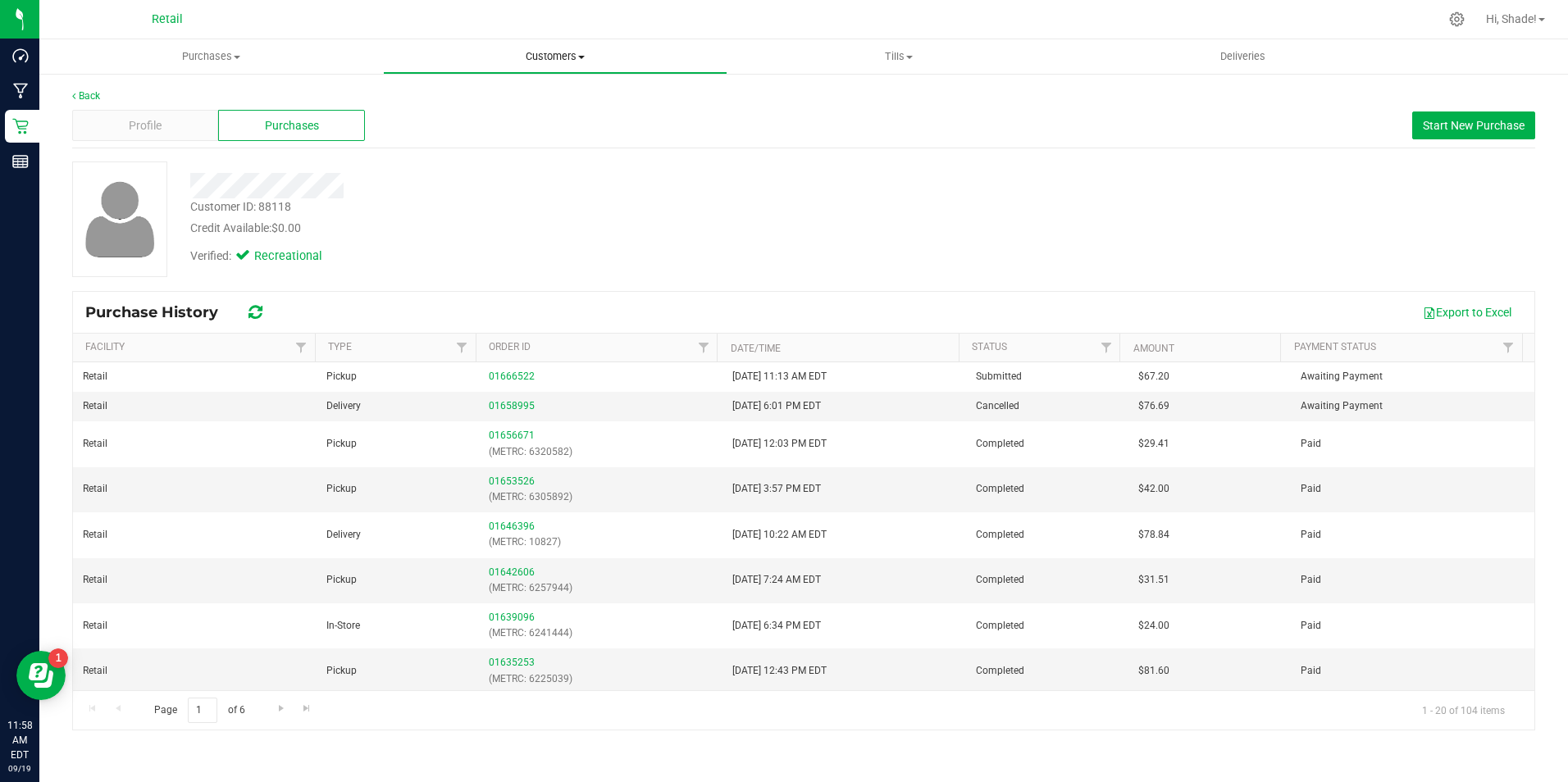
drag, startPoint x: 555, startPoint y: 47, endPoint x: 552, endPoint y: 81, distance: 34.1
click at [555, 47] on uib-tab-heading "Customers All customers Add a new customer All physicians" at bounding box center [554, 57] width 342 height 33
click at [490, 101] on span "All customers" at bounding box center [442, 98] width 118 height 14
